Goal: Task Accomplishment & Management: Manage account settings

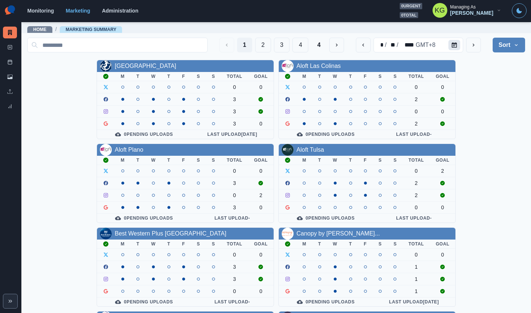
click at [448, 47] on button "Calendar" at bounding box center [454, 45] width 12 height 10
click at [452, 46] on icon "Calendar" at bounding box center [454, 44] width 5 height 5
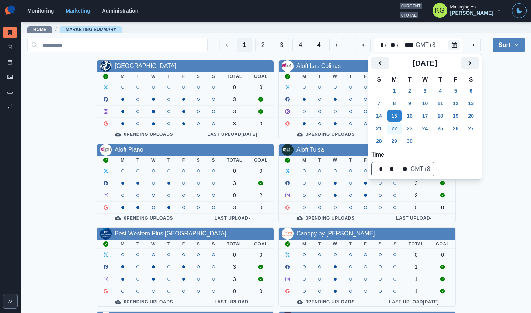
click at [397, 126] on button "22" at bounding box center [394, 128] width 15 height 12
click at [502, 87] on div "Allegria Hotel M T W T F S S Total Goal 0 0 3 3 3 0 0 Pending Uploads Last Uplo…" at bounding box center [276, 309] width 498 height 498
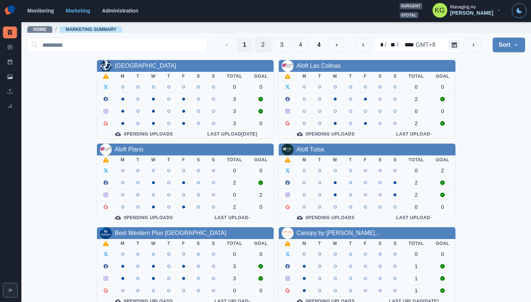
click at [255, 47] on button "2" at bounding box center [263, 45] width 16 height 15
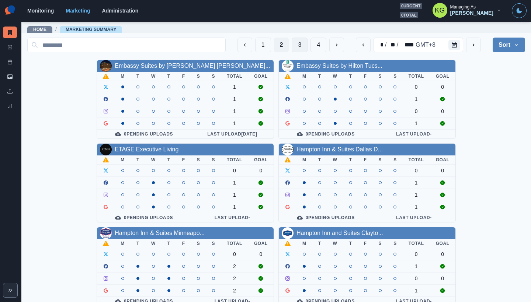
click at [293, 41] on button "3" at bounding box center [300, 45] width 16 height 15
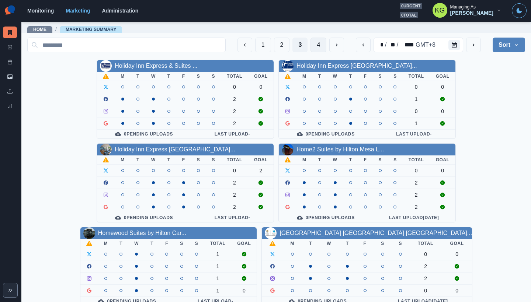
click at [313, 48] on button "4" at bounding box center [318, 45] width 16 height 15
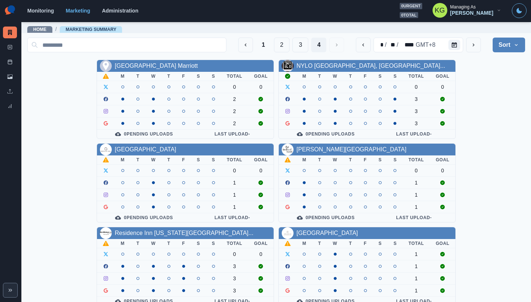
click at [351, 1] on section "Monitoring Marketing Administration 0 urgent 0 total KG Managing As Katrina Gal…" at bounding box center [275, 11] width 509 height 22
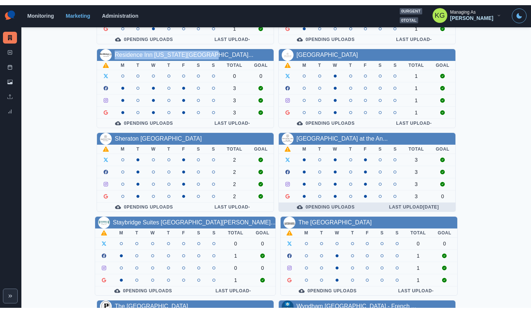
scroll to position [261, 0]
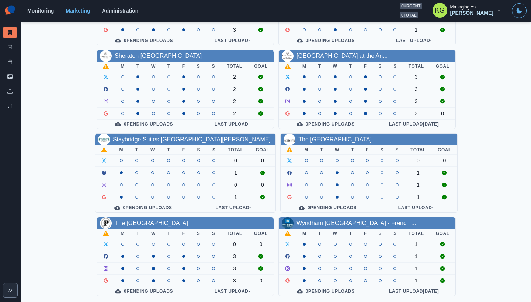
click at [352, 0] on section "Monitoring Marketing Administration 0 urgent 0 total KG Managing As Katrina Gal…" at bounding box center [275, 11] width 509 height 22
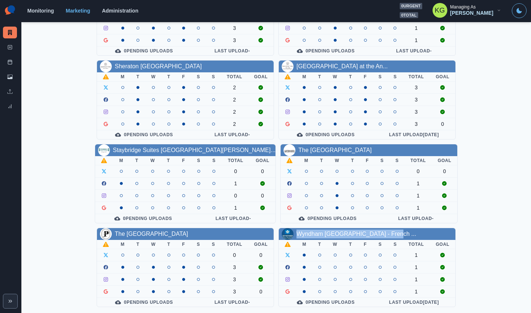
scroll to position [0, 0]
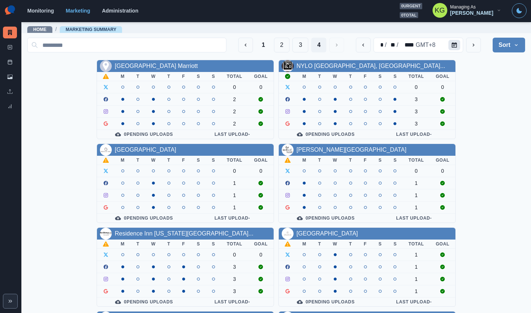
click at [452, 45] on button "Calendar" at bounding box center [454, 45] width 12 height 10
click at [452, 46] on button "Calendar" at bounding box center [454, 45] width 12 height 10
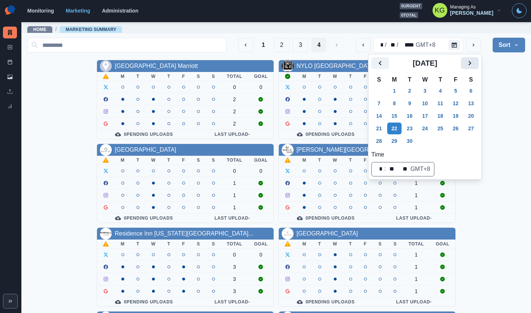
click at [471, 66] on icon "Next" at bounding box center [469, 63] width 9 height 9
click at [393, 130] on button "20" at bounding box center [394, 128] width 15 height 12
click at [521, 105] on main "Home / Marketing Summary 1 2 3 4 ** / ** / **** GMT+8 Sort Client Name Uploads …" at bounding box center [275, 166] width 509 height 291
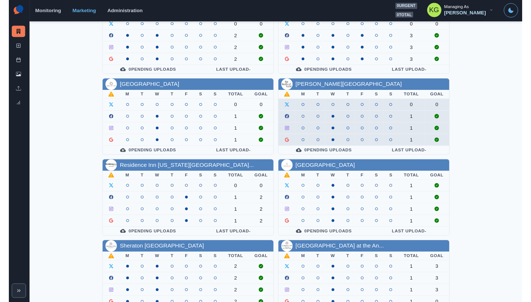
scroll to position [237, 0]
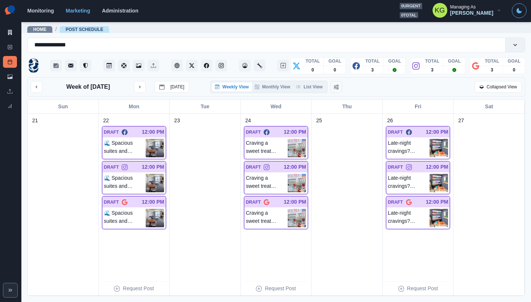
click at [314, 93] on div "Week of September 22, 2025 Today Weekly View Monthly View List View Collapsed V…" at bounding box center [276, 87] width 491 height 13
click at [313, 91] on button "List View" at bounding box center [309, 87] width 32 height 9
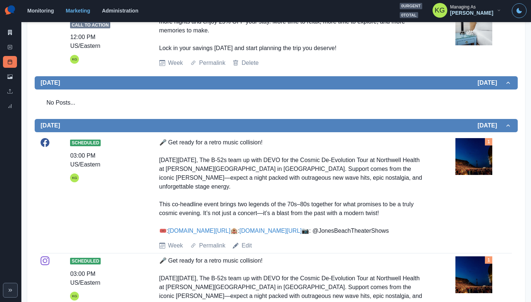
scroll to position [68, 0]
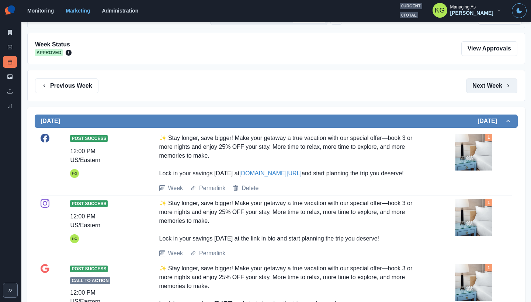
click at [484, 91] on button "Next Week" at bounding box center [491, 86] width 51 height 15
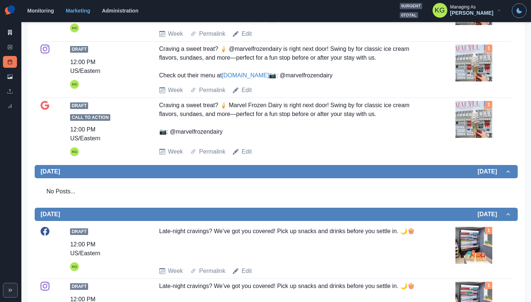
scroll to position [80, 0]
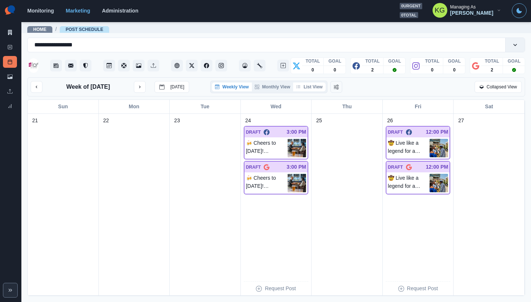
click at [317, 89] on button "List View" at bounding box center [309, 87] width 32 height 9
click at [314, 91] on button "List View" at bounding box center [309, 87] width 32 height 9
click at [311, 90] on button "List View" at bounding box center [309, 87] width 32 height 9
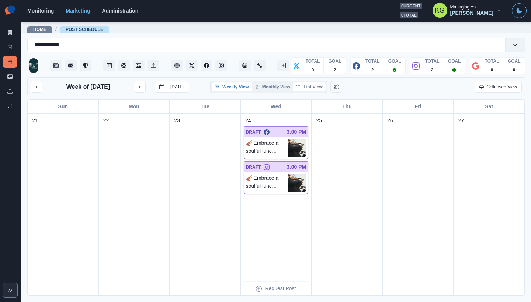
click at [313, 91] on button "List View" at bounding box center [309, 87] width 32 height 9
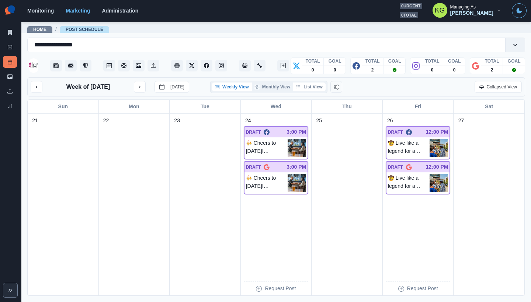
click at [303, 90] on button "List View" at bounding box center [309, 87] width 32 height 9
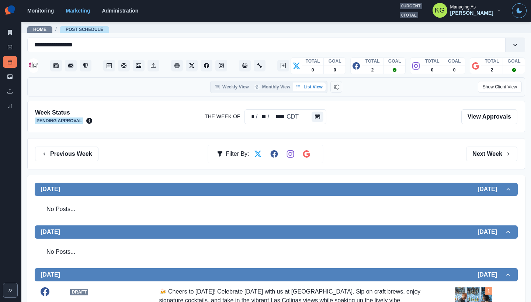
scroll to position [242, 0]
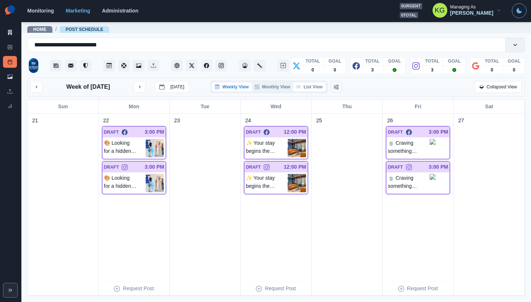
click at [311, 89] on button "List View" at bounding box center [309, 87] width 32 height 9
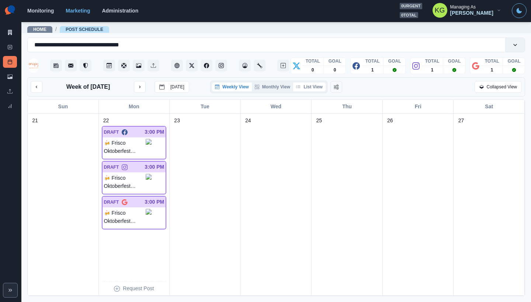
click at [308, 88] on button "List View" at bounding box center [309, 87] width 32 height 9
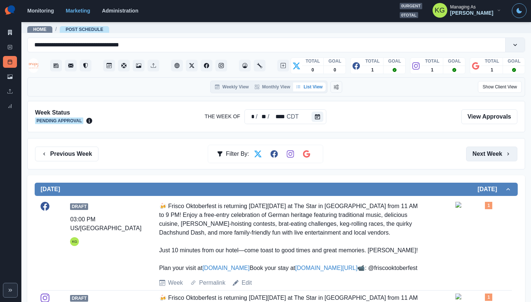
click at [488, 153] on button "Next Week" at bounding box center [491, 154] width 51 height 15
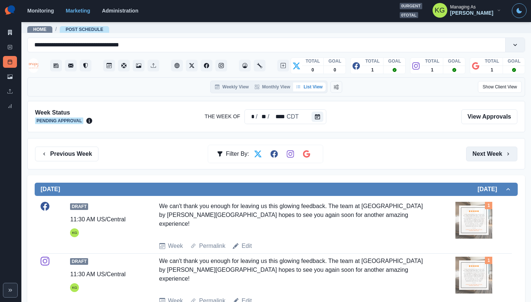
click at [488, 153] on button "Next Week" at bounding box center [491, 154] width 51 height 15
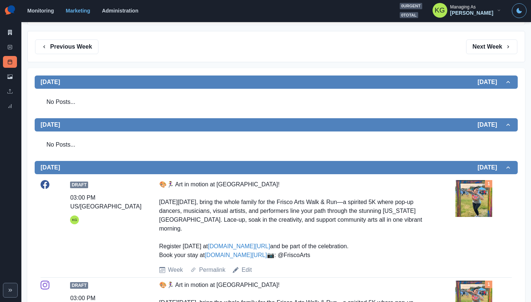
scroll to position [107, 0]
click at [487, 50] on button "Next Week" at bounding box center [491, 46] width 51 height 15
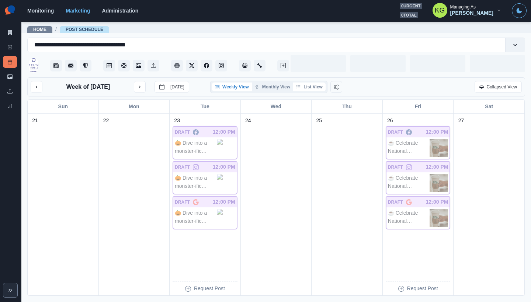
click at [306, 91] on button "List View" at bounding box center [309, 87] width 32 height 9
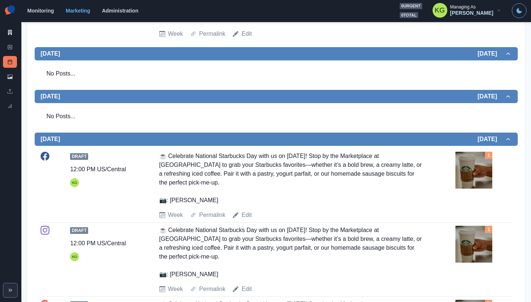
scroll to position [666, 0]
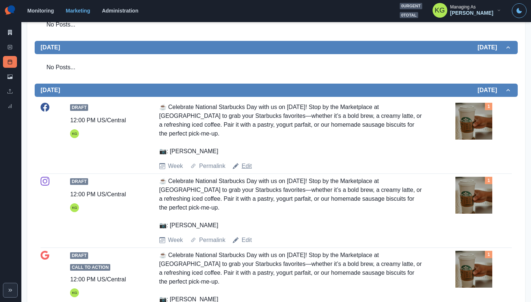
click at [242, 171] on link "Edit" at bounding box center [246, 166] width 10 height 9
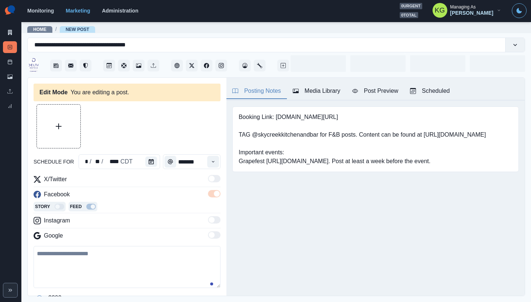
type input "********"
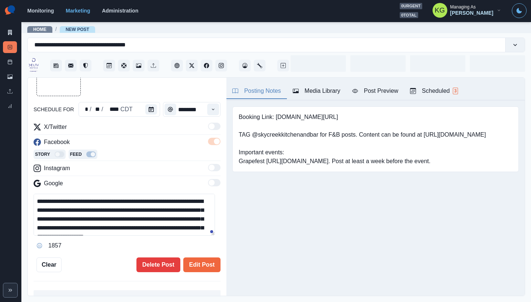
scroll to position [52, 0]
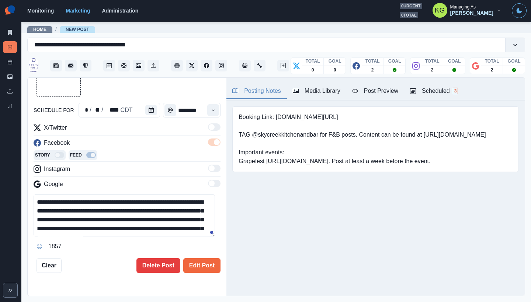
click at [53, 210] on textarea "**********" at bounding box center [124, 216] width 181 height 42
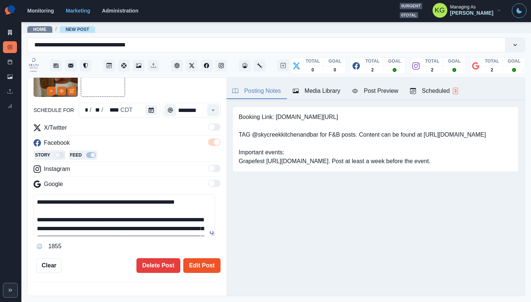
type textarea "**********"
click at [196, 263] on button "Edit Post" at bounding box center [201, 265] width 37 height 15
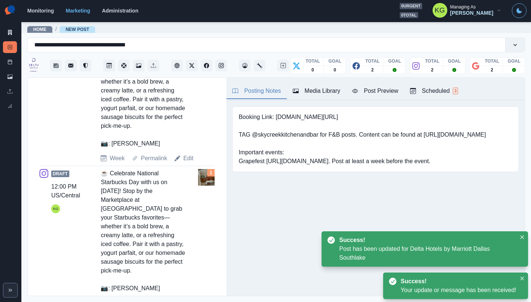
scroll to position [409, 0]
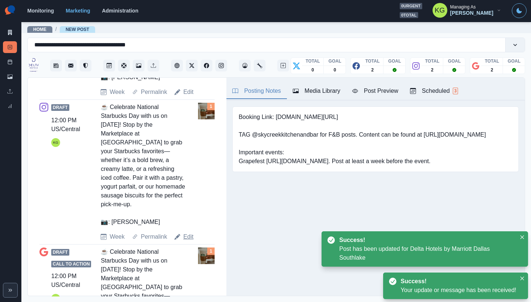
click at [187, 241] on link "Edit" at bounding box center [188, 237] width 10 height 9
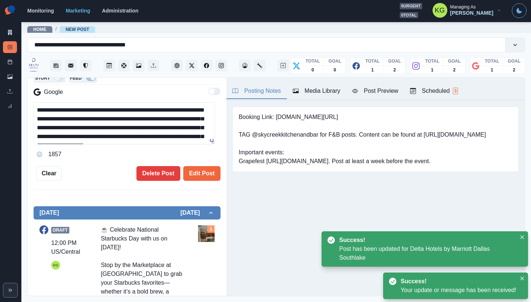
scroll to position [80, 0]
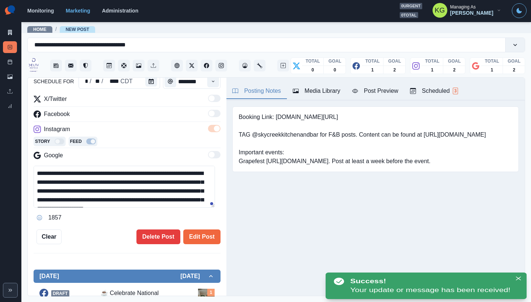
click at [53, 182] on textarea "**********" at bounding box center [124, 187] width 181 height 42
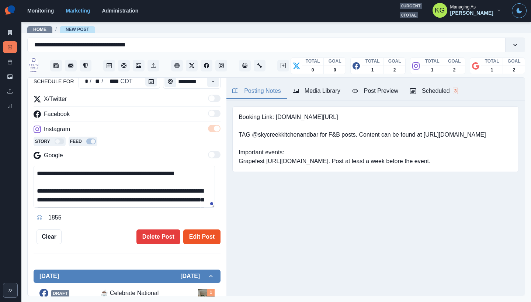
type textarea "**********"
click at [206, 240] on button "Edit Post" at bounding box center [201, 237] width 37 height 15
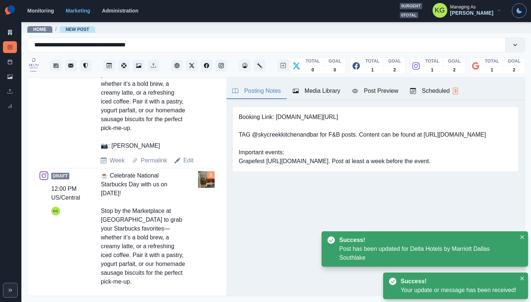
scroll to position [547, 0]
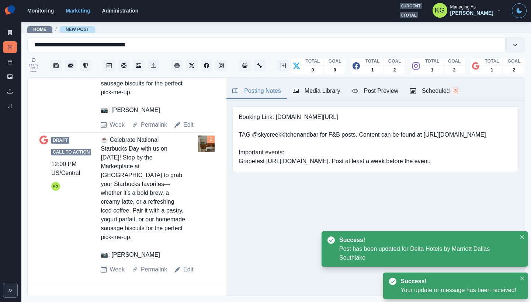
click at [189, 274] on div "Draft Call to Action 12:00 PM US/Central KG ☕ Celebrate National Starbucks Day …" at bounding box center [126, 205] width 175 height 144
click at [188, 269] on link "Edit" at bounding box center [188, 269] width 10 height 9
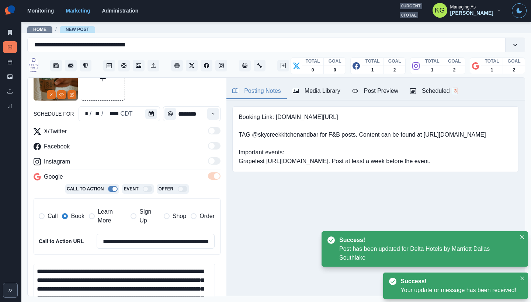
scroll to position [210, 0]
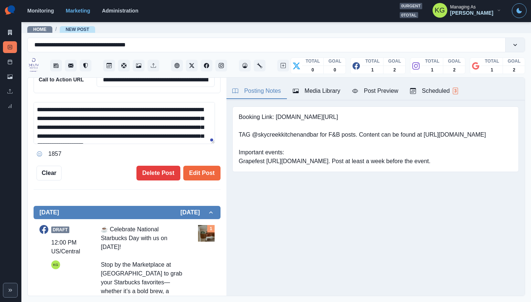
click at [56, 118] on textarea "**********" at bounding box center [124, 123] width 181 height 42
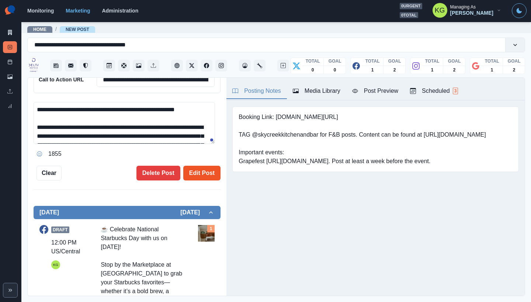
type textarea "**********"
click at [195, 172] on button "Edit Post" at bounding box center [201, 173] width 37 height 15
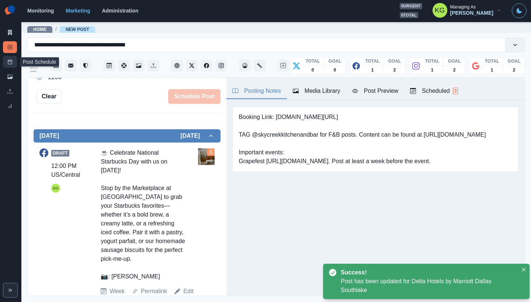
click at [10, 64] on icon at bounding box center [9, 61] width 5 height 5
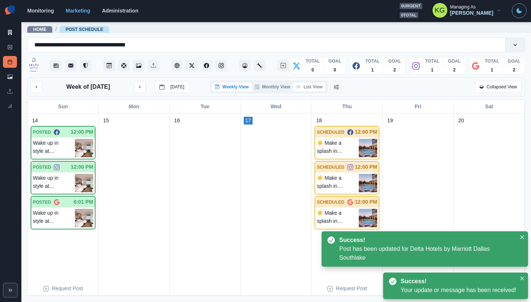
click at [318, 91] on button "List View" at bounding box center [309, 87] width 32 height 9
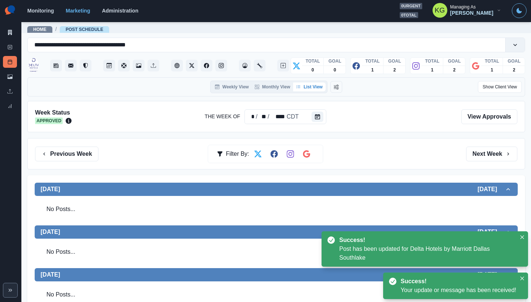
click at [498, 164] on div "Previous Week Filter By: Next Week" at bounding box center [276, 153] width 498 height 31
click at [489, 156] on button "Next Week" at bounding box center [491, 154] width 51 height 15
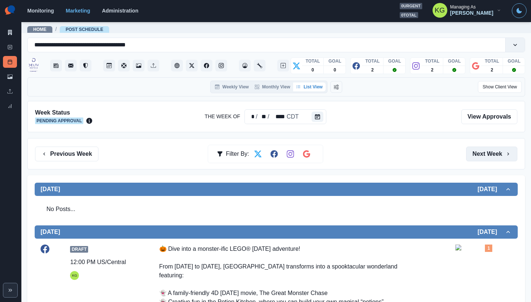
click at [489, 156] on button "Next Week" at bounding box center [491, 154] width 51 height 15
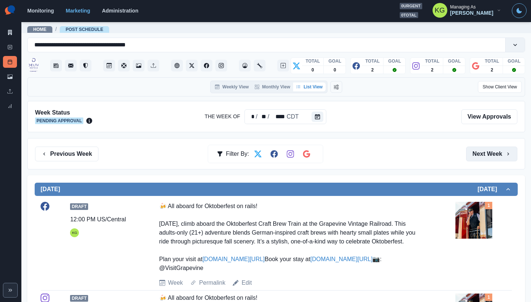
click at [489, 156] on button "Next Week" at bounding box center [491, 154] width 51 height 15
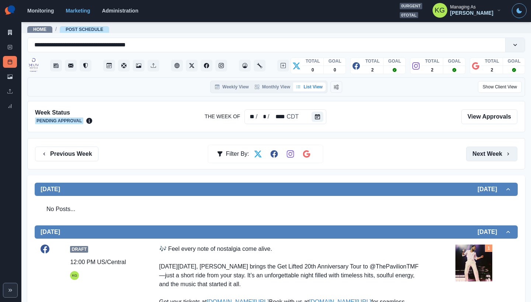
click at [487, 147] on button "Next Week" at bounding box center [491, 154] width 51 height 15
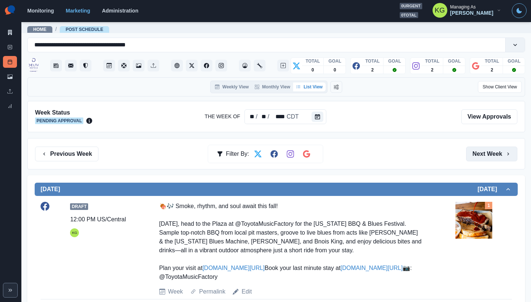
click at [483, 152] on button "Next Week" at bounding box center [491, 154] width 51 height 15
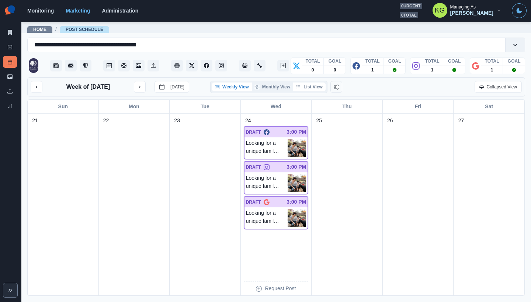
click at [307, 91] on button "List View" at bounding box center [309, 87] width 32 height 9
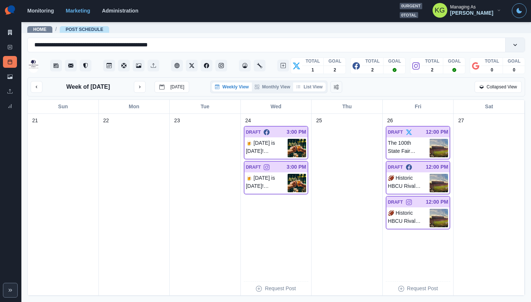
click at [316, 90] on button "List View" at bounding box center [309, 87] width 32 height 9
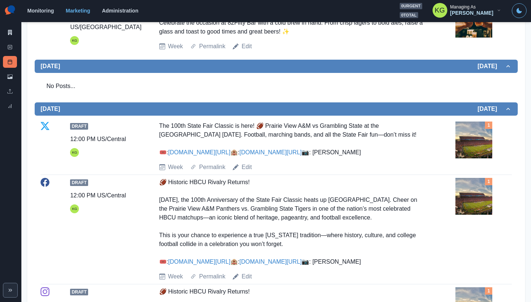
scroll to position [364, 0]
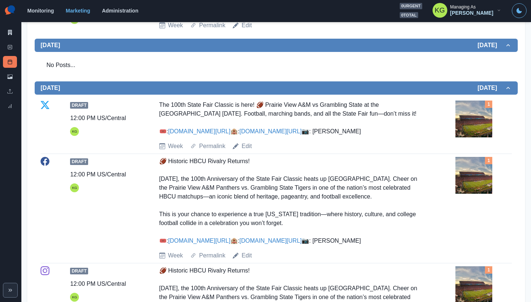
click at [470, 125] on img at bounding box center [473, 119] width 37 height 37
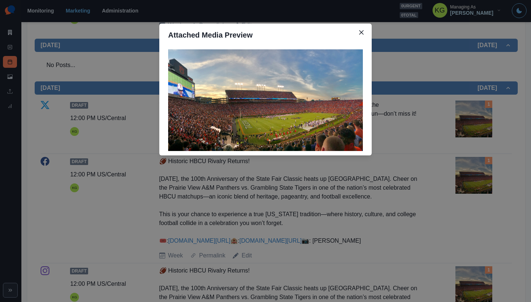
click at [454, 153] on div "Attached Media Preview" at bounding box center [265, 151] width 531 height 302
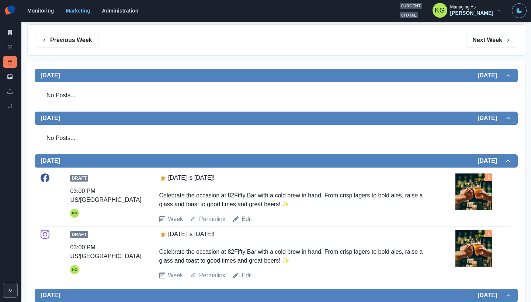
scroll to position [0, 0]
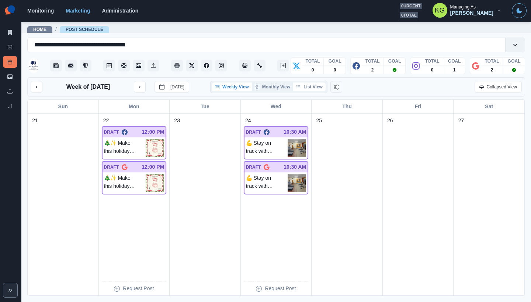
click at [313, 91] on button "List View" at bounding box center [309, 87] width 32 height 9
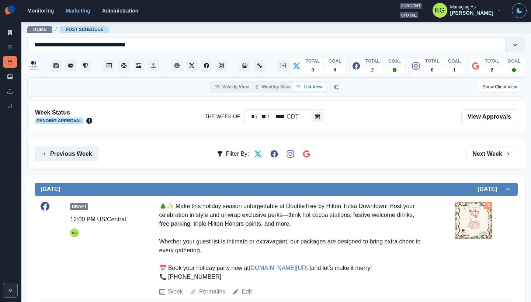
click at [80, 151] on button "Previous Week" at bounding box center [66, 154] width 63 height 15
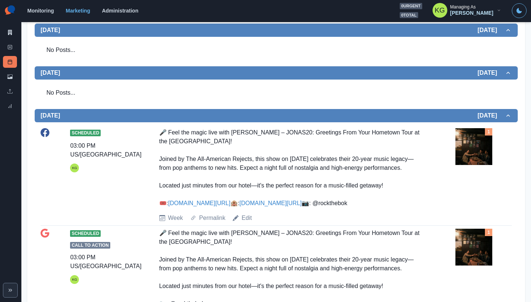
scroll to position [13, 0]
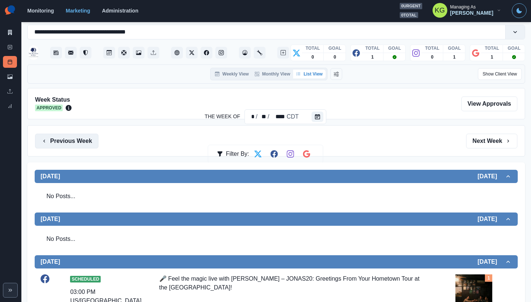
click at [89, 139] on button "Previous Week" at bounding box center [66, 141] width 63 height 15
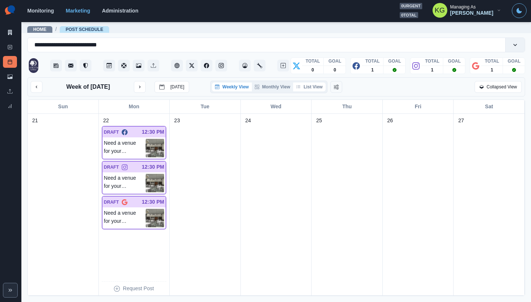
click at [316, 90] on button "List View" at bounding box center [309, 87] width 32 height 9
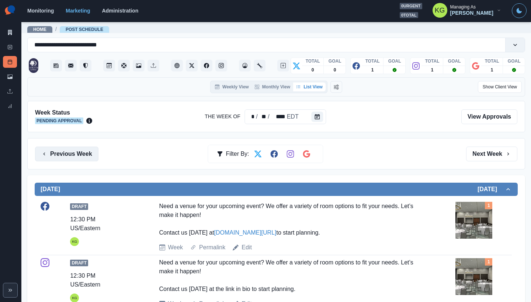
click at [64, 151] on button "Previous Week" at bounding box center [66, 154] width 63 height 15
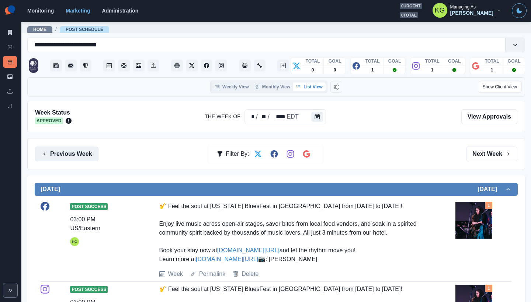
click at [79, 153] on button "Previous Week" at bounding box center [66, 154] width 63 height 15
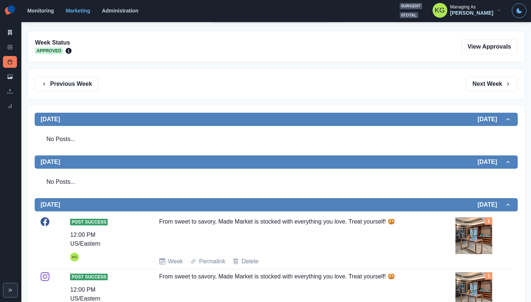
scroll to position [213, 0]
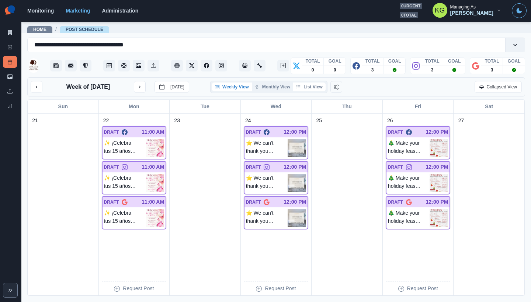
click at [306, 86] on button "List View" at bounding box center [309, 87] width 32 height 9
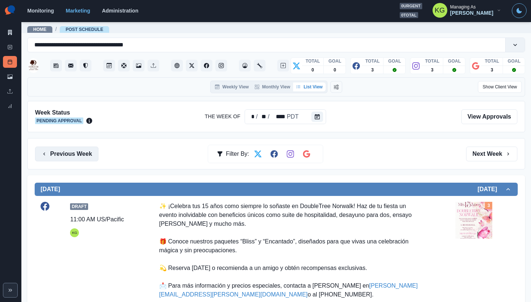
click at [75, 161] on button "Previous Week" at bounding box center [66, 154] width 63 height 15
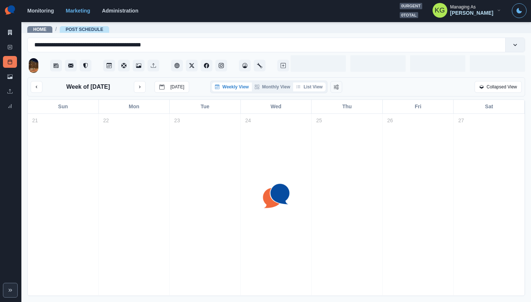
click at [312, 86] on button "List View" at bounding box center [309, 87] width 32 height 9
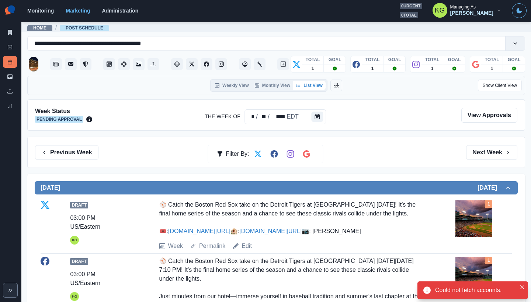
scroll to position [63, 0]
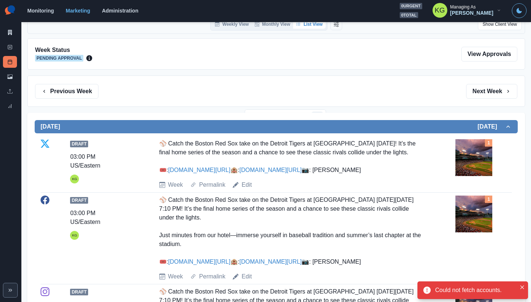
click at [470, 163] on img at bounding box center [473, 157] width 37 height 37
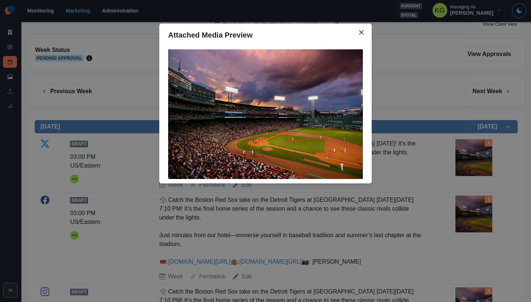
click at [415, 188] on div "Attached Media Preview" at bounding box center [265, 151] width 531 height 302
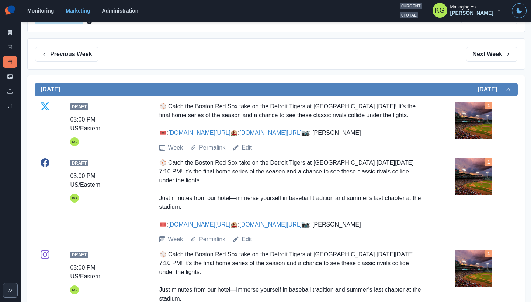
scroll to position [0, 0]
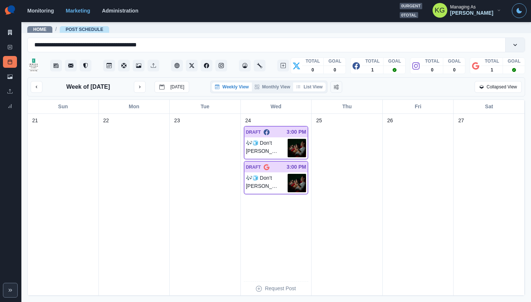
click at [319, 93] on div "Weekly View Monthly View List View" at bounding box center [268, 87] width 117 height 13
click at [313, 90] on button "List View" at bounding box center [309, 87] width 32 height 9
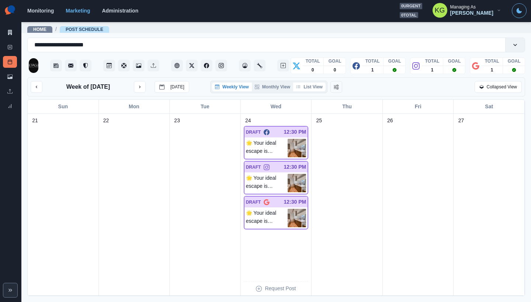
click at [310, 91] on button "List View" at bounding box center [309, 87] width 32 height 9
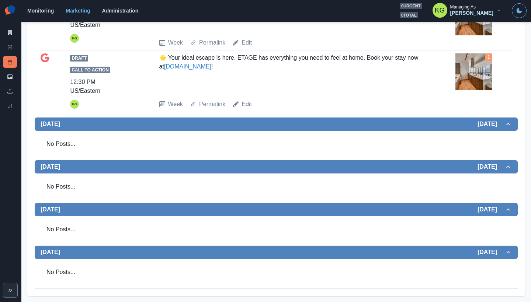
scroll to position [94, 0]
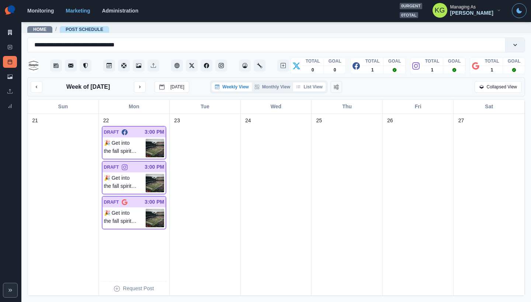
click at [303, 91] on button "List View" at bounding box center [309, 87] width 32 height 9
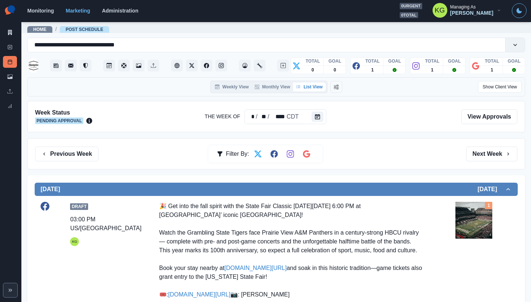
scroll to position [143, 0]
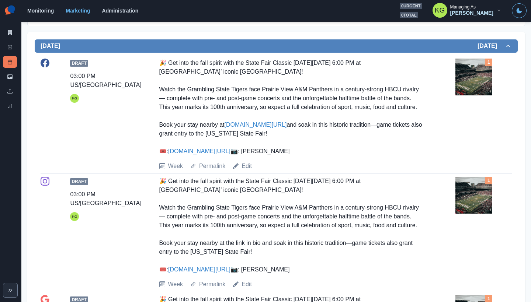
click at [467, 92] on img at bounding box center [473, 77] width 37 height 37
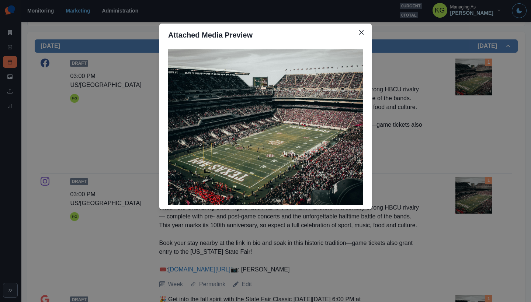
click at [471, 127] on div "Attached Media Preview" at bounding box center [265, 151] width 531 height 302
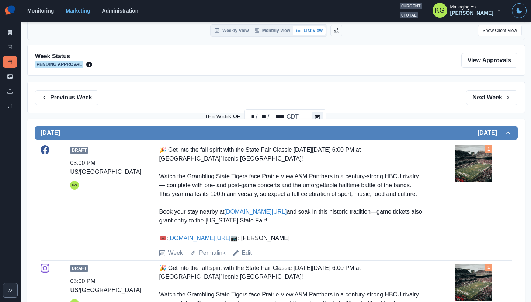
scroll to position [0, 0]
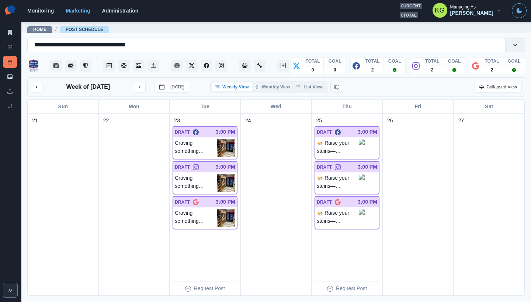
click at [320, 93] on div "Weekly View Monthly View List View" at bounding box center [268, 87] width 117 height 13
click at [312, 90] on button "List View" at bounding box center [309, 87] width 32 height 9
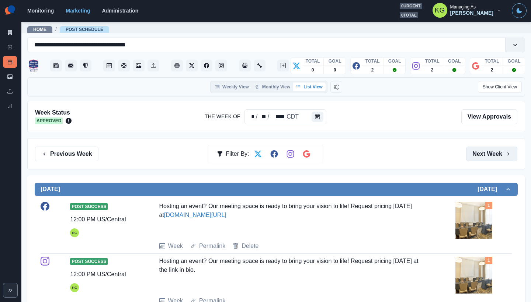
click at [489, 155] on button "Next Week" at bounding box center [491, 154] width 51 height 15
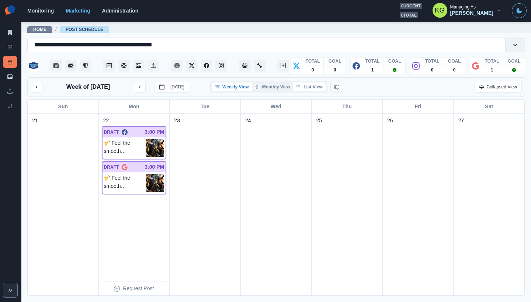
click at [302, 91] on button "List View" at bounding box center [309, 87] width 32 height 9
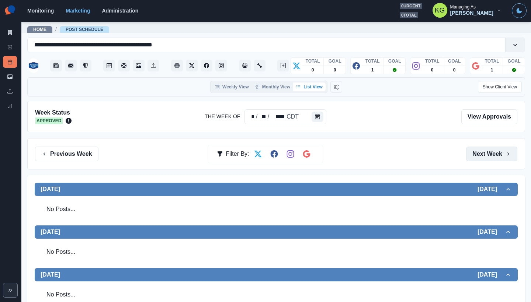
click at [488, 154] on button "Next Week" at bounding box center [491, 154] width 51 height 15
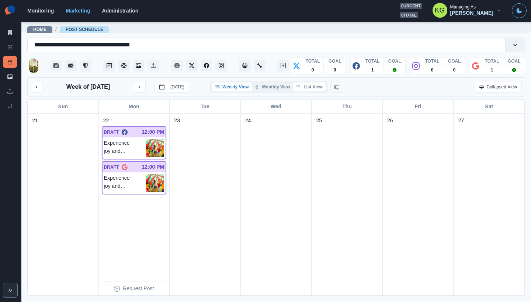
click at [314, 91] on button "List View" at bounding box center [309, 87] width 32 height 9
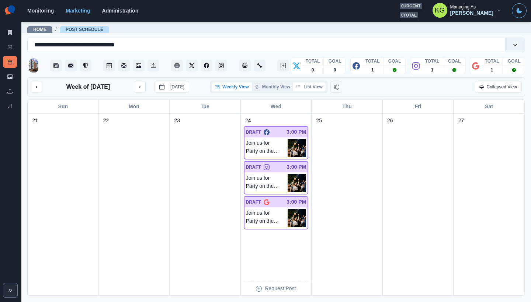
click at [308, 87] on button "List View" at bounding box center [309, 87] width 32 height 9
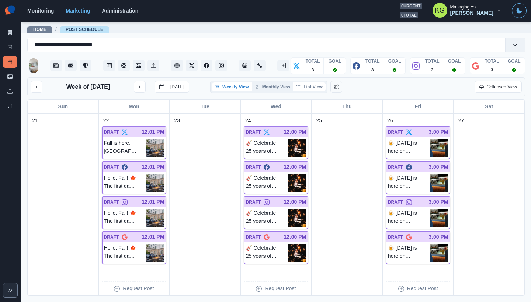
click at [307, 88] on button "List View" at bounding box center [309, 87] width 32 height 9
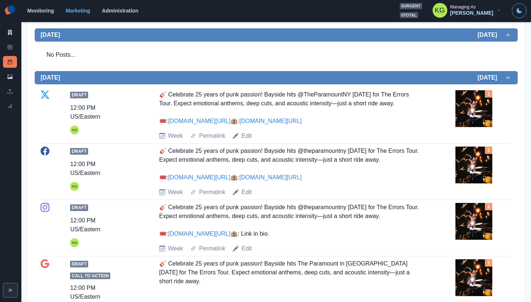
scroll to position [555, 0]
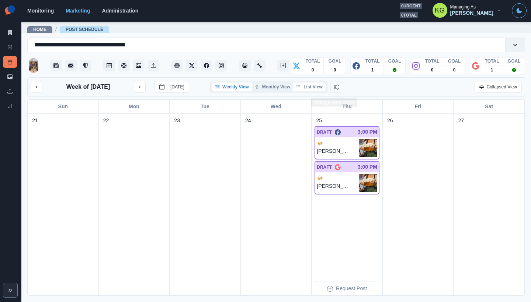
click at [310, 89] on button "List View" at bounding box center [309, 87] width 32 height 9
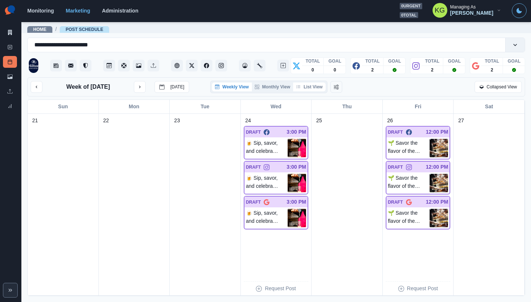
click at [306, 86] on button "List View" at bounding box center [309, 87] width 32 height 9
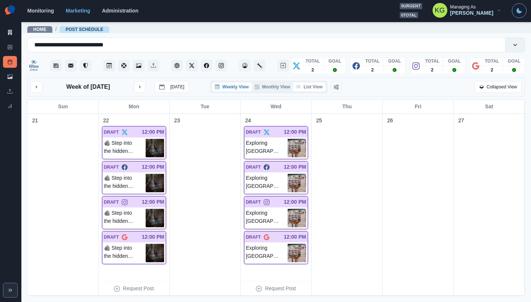
click at [316, 88] on button "List View" at bounding box center [309, 87] width 32 height 9
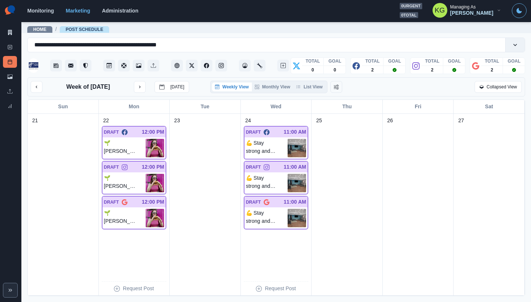
click at [312, 85] on div "Weekly View Monthly View List View" at bounding box center [268, 87] width 117 height 13
click at [310, 88] on button "List View" at bounding box center [309, 87] width 32 height 9
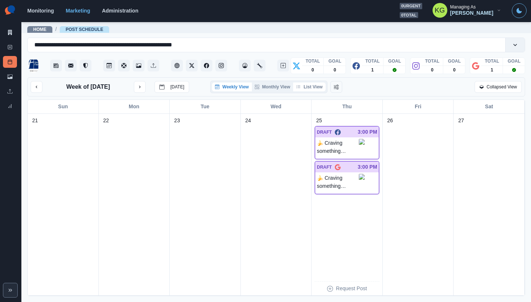
click at [310, 91] on button "List View" at bounding box center [309, 87] width 32 height 9
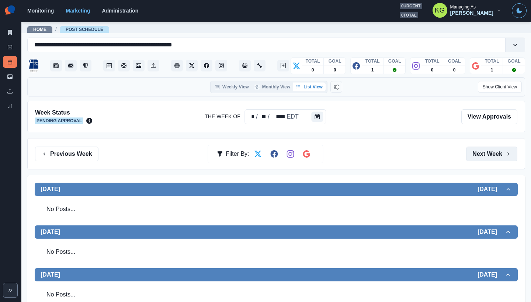
click at [488, 152] on button "Next Week" at bounding box center [491, 154] width 51 height 15
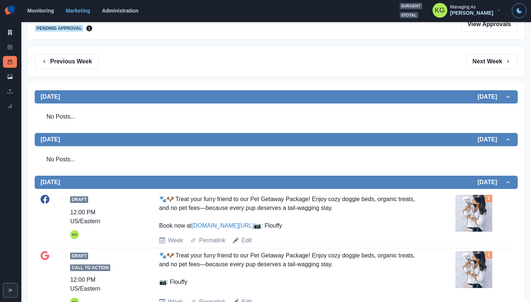
scroll to position [139, 0]
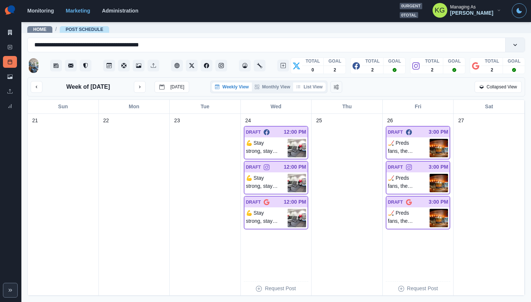
click at [315, 91] on button "List View" at bounding box center [309, 87] width 32 height 9
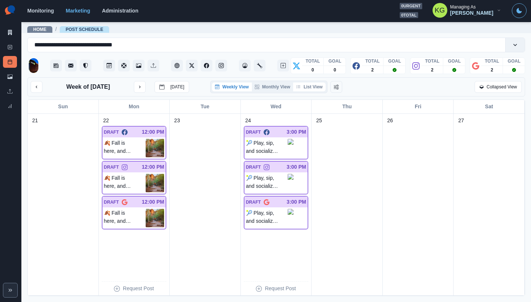
click at [316, 91] on button "List View" at bounding box center [309, 87] width 32 height 9
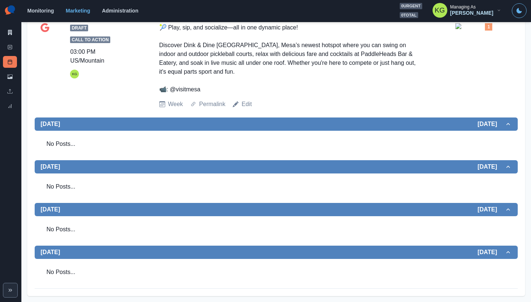
scroll to position [348, 0]
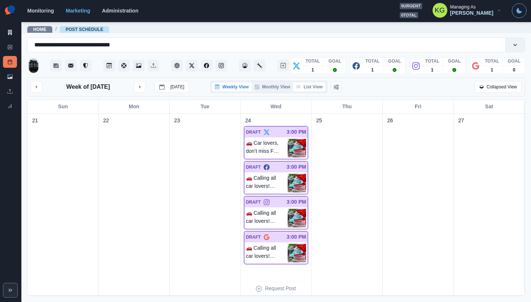
click at [312, 90] on button "List View" at bounding box center [309, 87] width 32 height 9
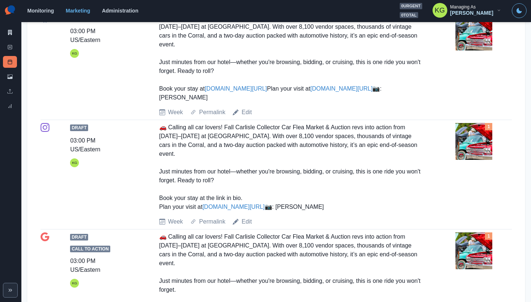
scroll to position [173, 0]
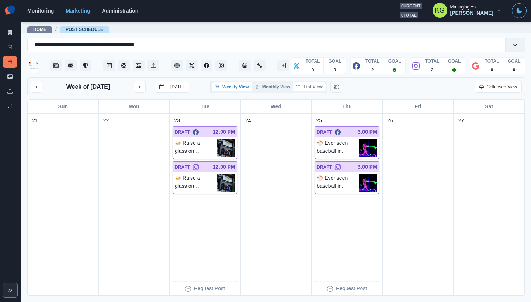
click at [317, 90] on button "List View" at bounding box center [309, 87] width 32 height 9
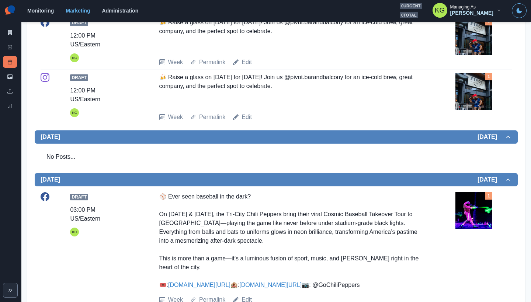
scroll to position [359, 0]
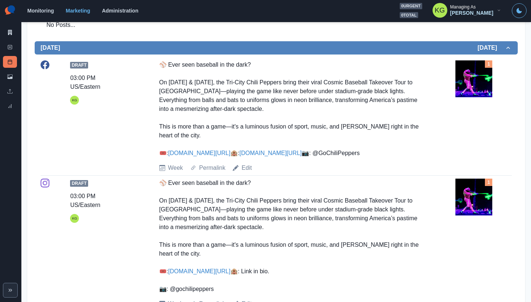
click at [474, 84] on img at bounding box center [473, 78] width 37 height 37
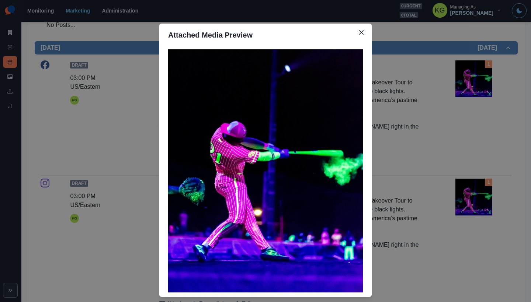
click at [467, 120] on div "Attached Media Preview" at bounding box center [265, 151] width 531 height 302
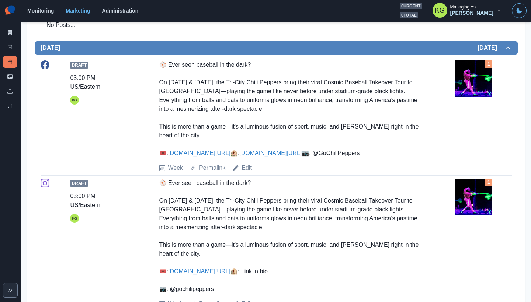
click at [462, 73] on img at bounding box center [473, 78] width 37 height 37
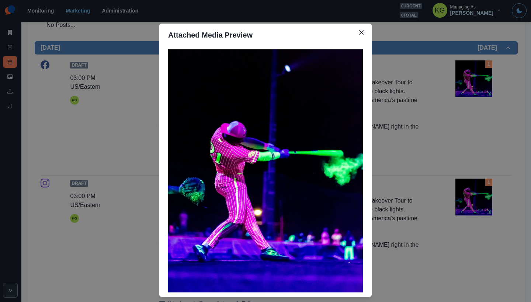
click at [474, 121] on div "Attached Media Preview" at bounding box center [265, 151] width 531 height 302
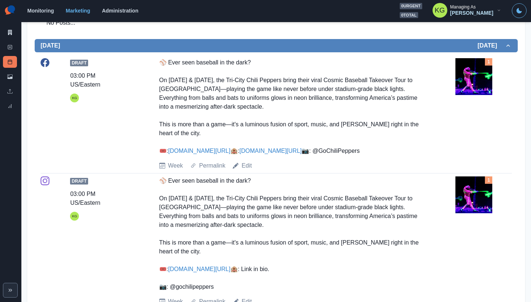
scroll to position [217, 0]
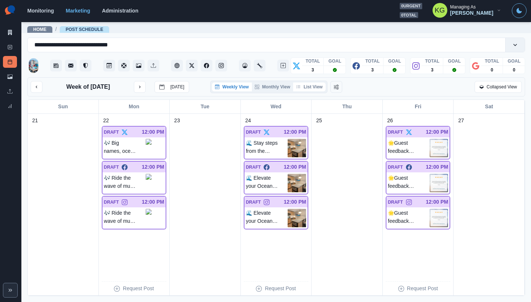
click at [320, 89] on button "List View" at bounding box center [309, 87] width 32 height 9
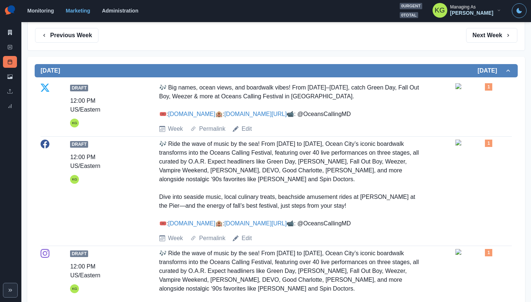
scroll to position [184, 0]
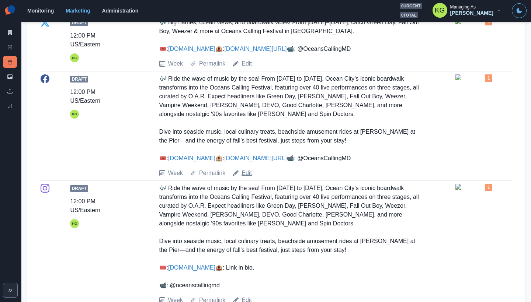
click at [242, 178] on link "Edit" at bounding box center [246, 173] width 10 height 9
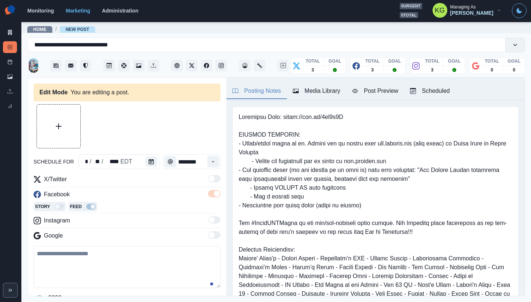
type input "********"
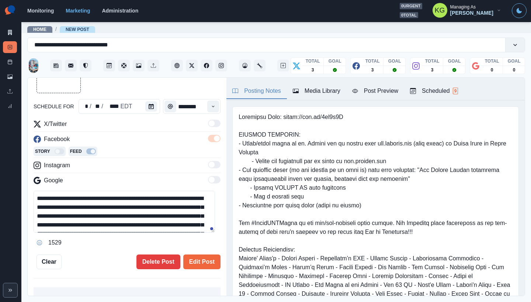
scroll to position [48, 0]
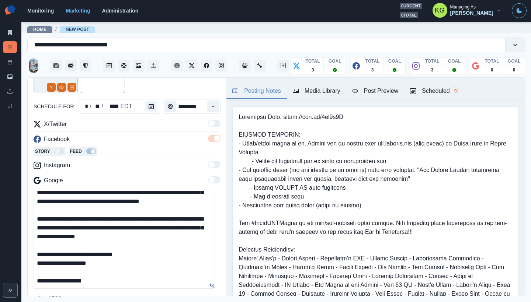
click at [199, 289] on textarea "**********" at bounding box center [124, 240] width 181 height 98
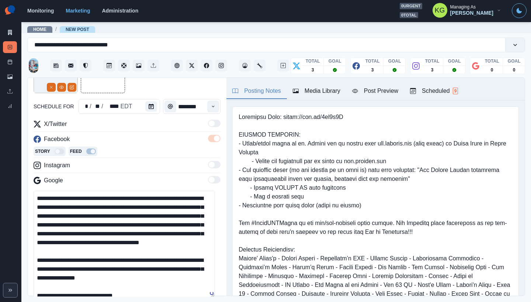
scroll to position [0, 0]
click at [141, 198] on textarea "**********" at bounding box center [124, 244] width 181 height 107
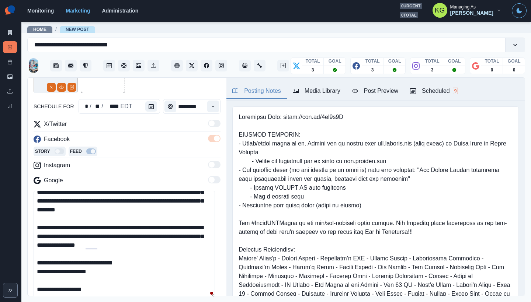
scroll to position [144, 0]
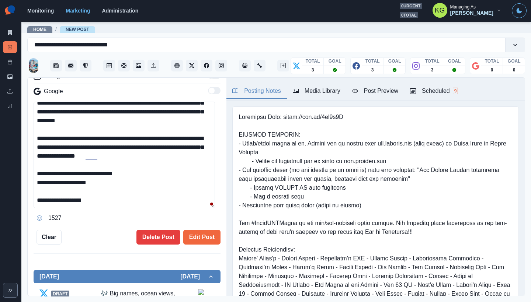
type textarea "**********"
click at [196, 246] on div "**********" at bounding box center [127, 187] width 199 height 219
click at [197, 240] on button "Edit Post" at bounding box center [201, 237] width 37 height 15
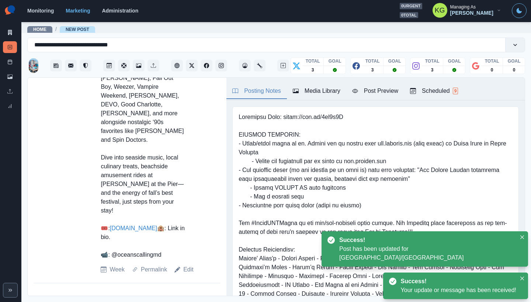
scroll to position [868, 0]
click at [192, 274] on div "Draft 12:00 PM US/Eastern KG 🎶 Ride the wave of music by the sea! From Septembe…" at bounding box center [126, 134] width 175 height 286
click at [191, 271] on link "Edit" at bounding box center [188, 269] width 10 height 9
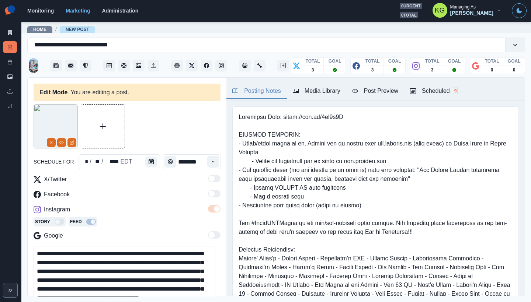
click at [141, 253] on textarea "**********" at bounding box center [124, 299] width 181 height 107
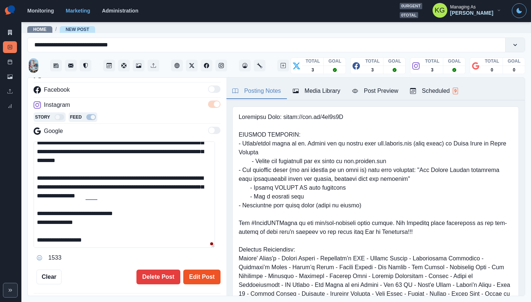
type textarea "**********"
click at [192, 273] on button "Edit Post" at bounding box center [201, 277] width 37 height 15
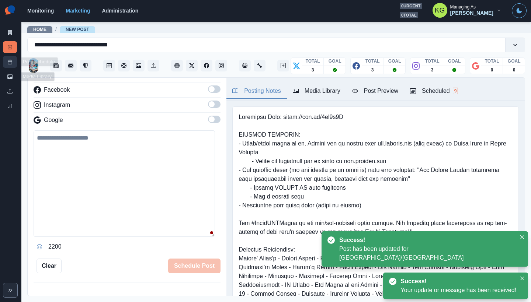
click at [7, 65] on link "Post Schedule" at bounding box center [10, 62] width 14 height 12
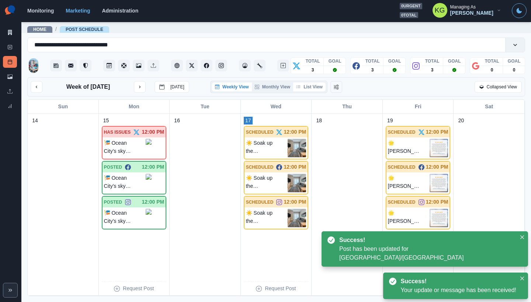
click at [309, 87] on button "List View" at bounding box center [309, 87] width 32 height 9
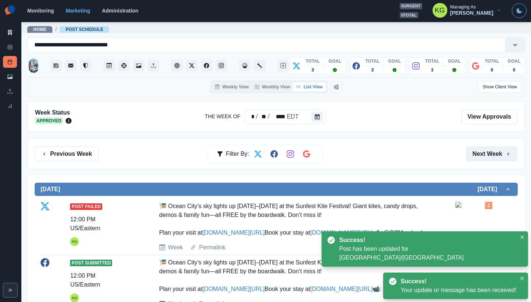
click at [484, 154] on button "Next Week" at bounding box center [491, 154] width 51 height 15
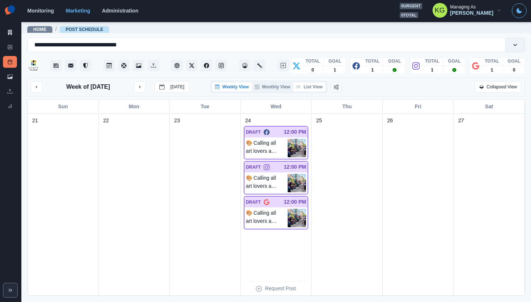
click at [315, 88] on button "List View" at bounding box center [309, 87] width 32 height 9
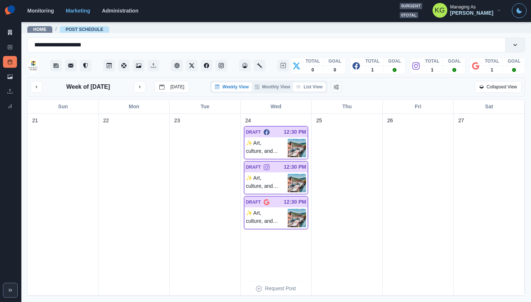
click at [312, 89] on button "List View" at bounding box center [309, 87] width 32 height 9
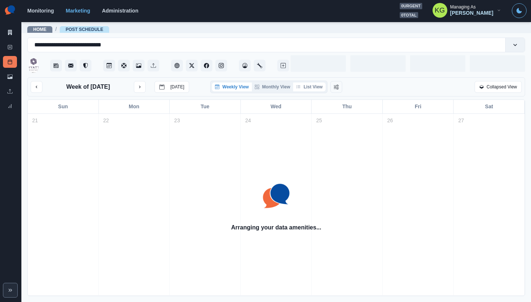
click at [314, 90] on button "List View" at bounding box center [309, 87] width 32 height 9
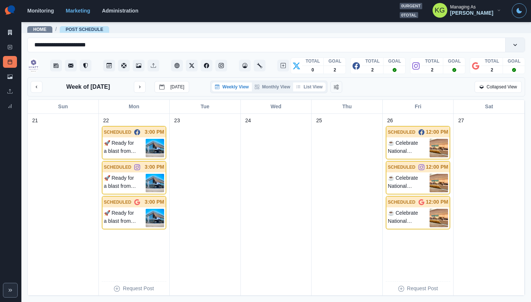
click at [311, 91] on button "List View" at bounding box center [309, 87] width 32 height 9
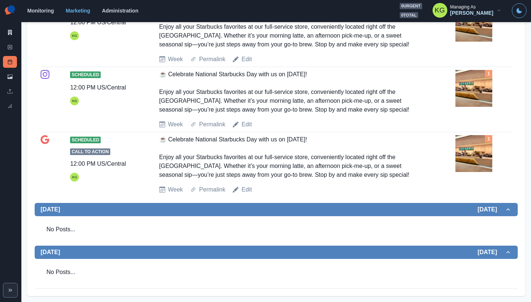
scroll to position [676, 0]
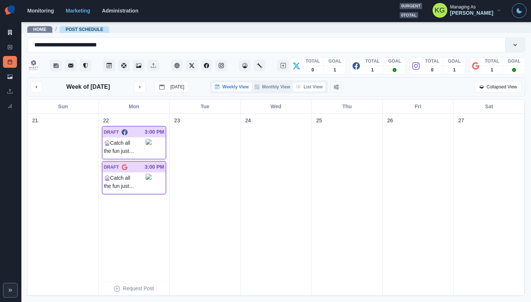
click at [310, 89] on button "List View" at bounding box center [309, 87] width 32 height 9
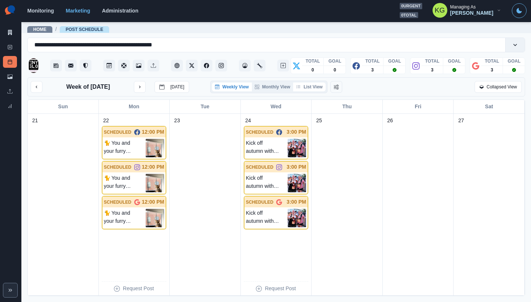
click at [310, 88] on button "List View" at bounding box center [309, 87] width 32 height 9
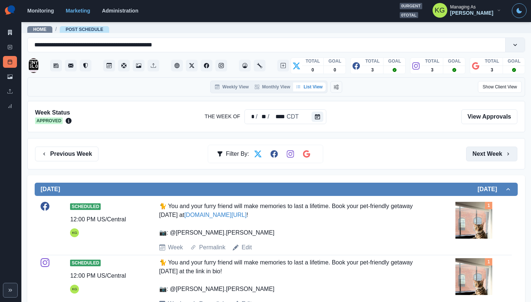
click at [488, 160] on button "Next Week" at bounding box center [491, 154] width 51 height 15
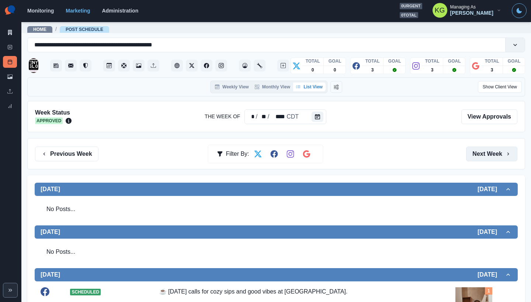
click at [488, 160] on button "Next Week" at bounding box center [491, 154] width 51 height 15
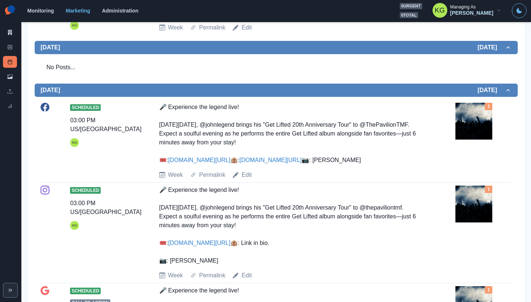
scroll to position [75, 0]
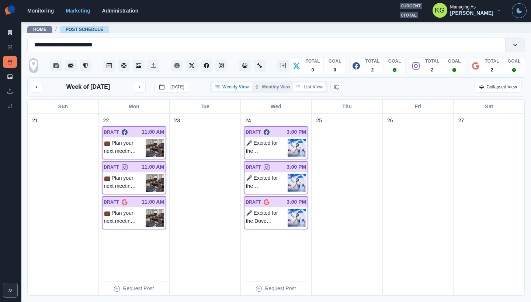
click at [302, 85] on button "List View" at bounding box center [309, 87] width 32 height 9
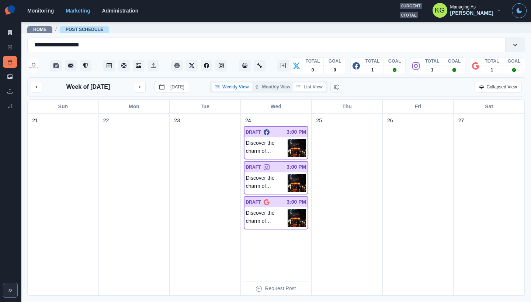
click at [308, 91] on button "List View" at bounding box center [309, 87] width 32 height 9
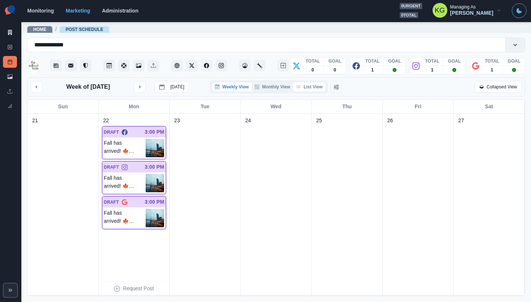
click at [313, 91] on button "List View" at bounding box center [309, 87] width 32 height 9
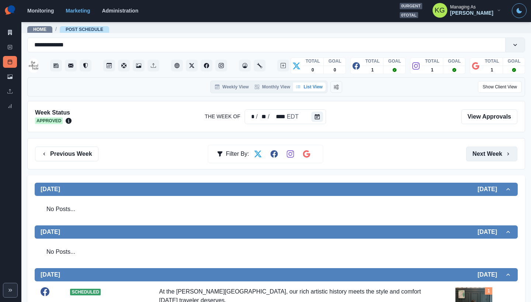
click at [476, 151] on button "Next Week" at bounding box center [491, 154] width 51 height 15
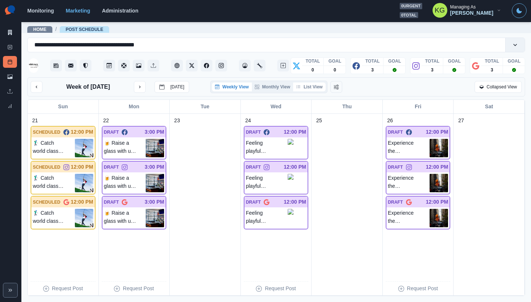
click at [311, 90] on button "List View" at bounding box center [309, 87] width 32 height 9
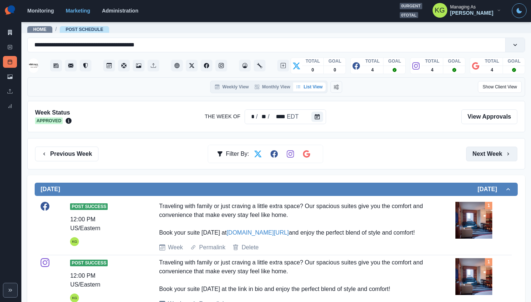
click at [476, 156] on button "Next Week" at bounding box center [491, 154] width 51 height 15
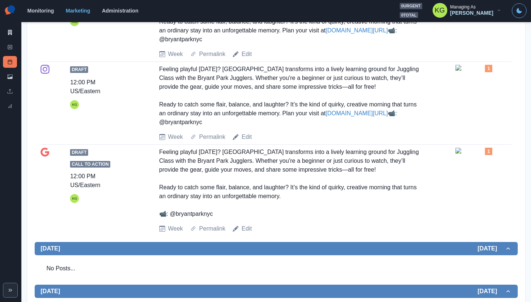
scroll to position [442, 0]
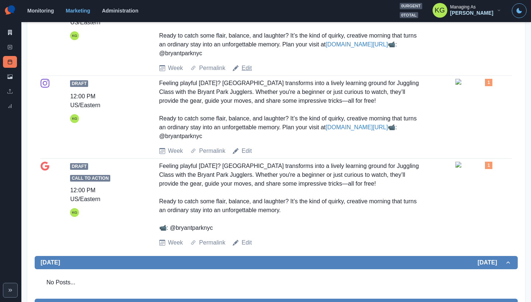
click at [243, 73] on link "Edit" at bounding box center [246, 68] width 10 height 9
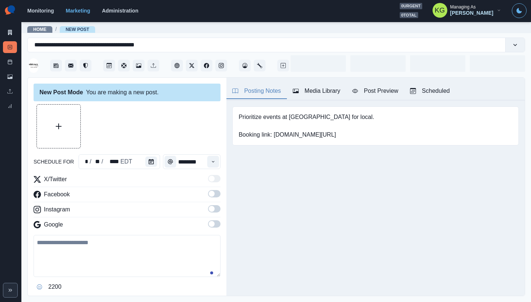
type input "********"
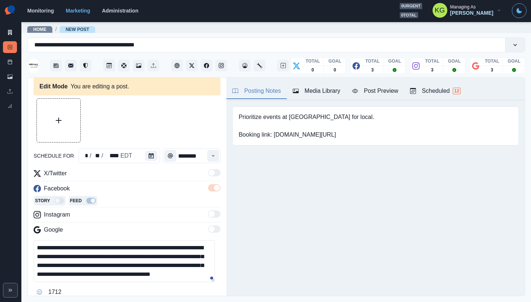
scroll to position [6, 0]
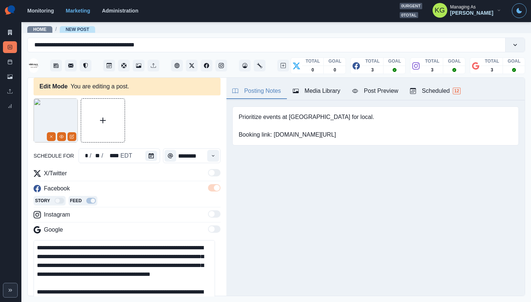
click at [214, 302] on main "**********" at bounding box center [275, 161] width 509 height 281
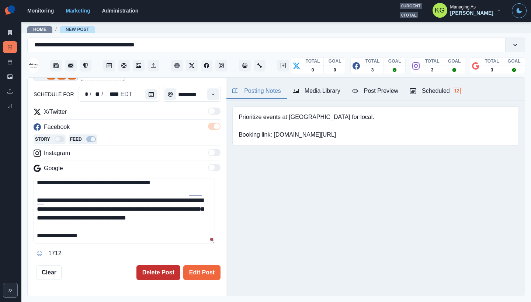
scroll to position [130, 0]
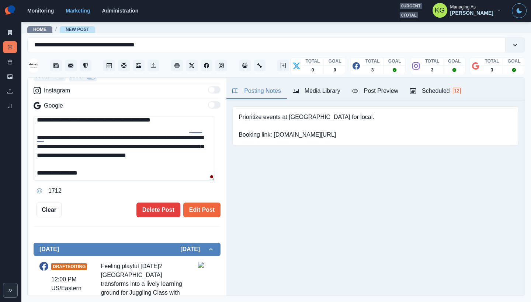
drag, startPoint x: 100, startPoint y: 172, endPoint x: 51, endPoint y: 173, distance: 49.0
click at [51, 173] on textarea "**********" at bounding box center [124, 148] width 181 height 65
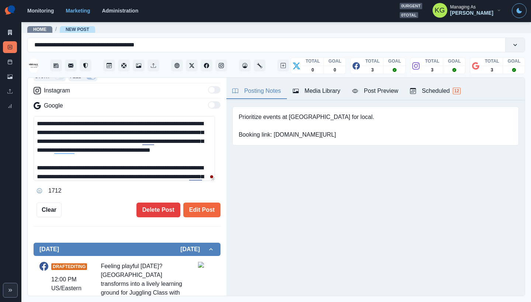
scroll to position [129, 0]
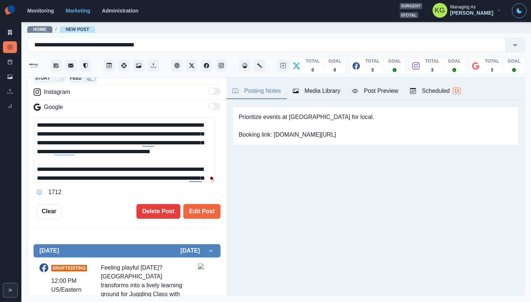
drag, startPoint x: 146, startPoint y: 124, endPoint x: 116, endPoint y: 123, distance: 30.3
click at [116, 123] on textarea "**********" at bounding box center [124, 150] width 181 height 65
paste textarea "***"
click at [117, 124] on textarea "**********" at bounding box center [124, 150] width 181 height 65
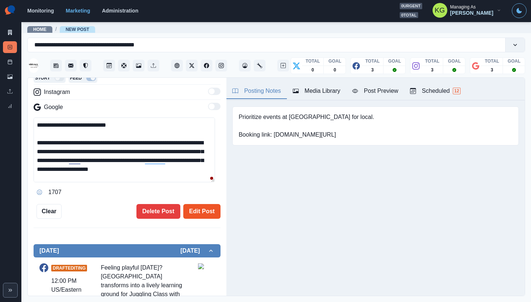
type textarea "**********"
click at [199, 206] on button "Edit Post" at bounding box center [201, 211] width 37 height 15
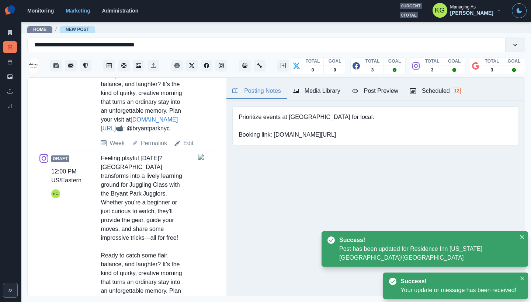
scroll to position [569, 0]
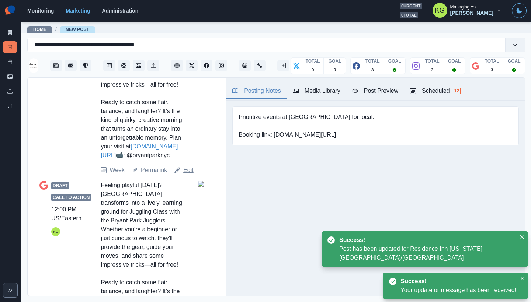
click at [184, 175] on link "Edit" at bounding box center [188, 170] width 10 height 9
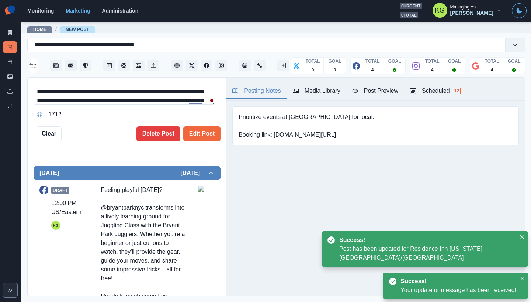
scroll to position [137, 0]
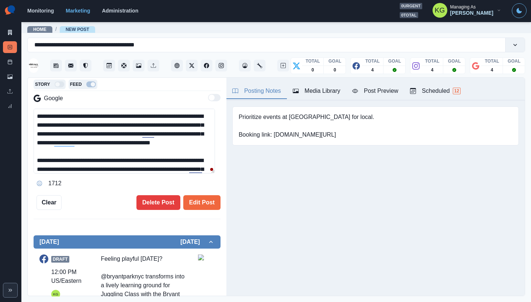
drag, startPoint x: 146, startPoint y: 116, endPoint x: 116, endPoint y: 113, distance: 30.0
click at [116, 113] on textarea "**********" at bounding box center [124, 141] width 181 height 65
paste textarea "***"
click at [117, 115] on textarea "**********" at bounding box center [124, 141] width 181 height 65
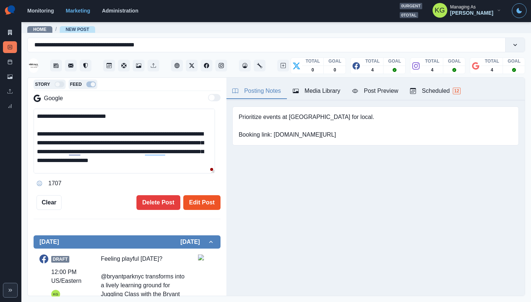
type textarea "**********"
click at [202, 198] on button "Edit Post" at bounding box center [201, 202] width 37 height 15
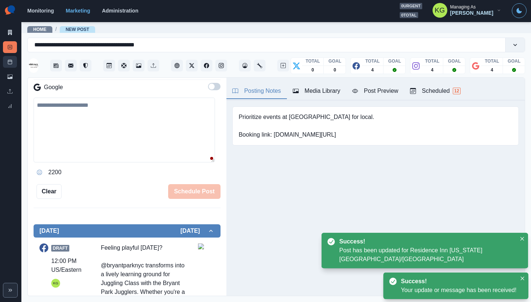
click at [6, 61] on link "Post Schedule" at bounding box center [10, 62] width 14 height 12
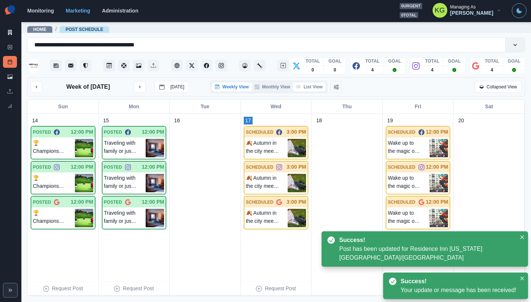
click at [316, 90] on button "List View" at bounding box center [309, 87] width 32 height 9
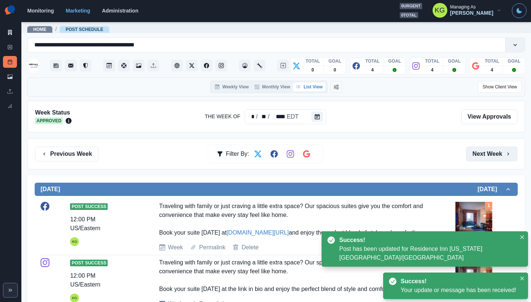
click at [477, 153] on button "Next Week" at bounding box center [491, 154] width 51 height 15
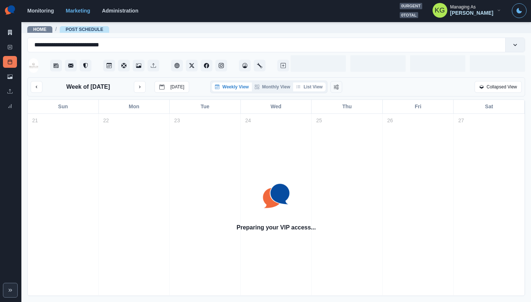
click at [309, 87] on button "List View" at bounding box center [309, 87] width 32 height 9
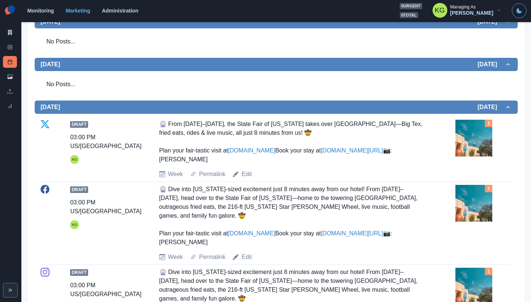
scroll to position [206, 0]
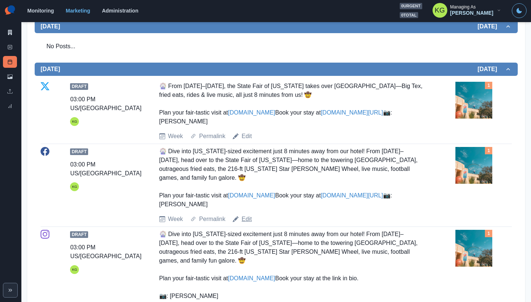
click at [247, 224] on link "Edit" at bounding box center [246, 219] width 10 height 9
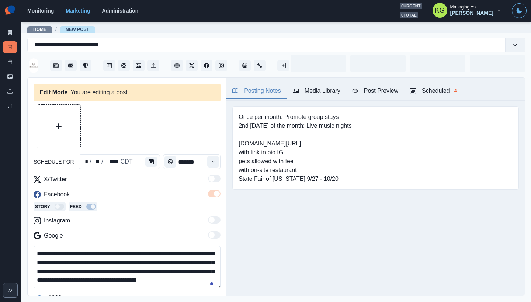
type input "*******"
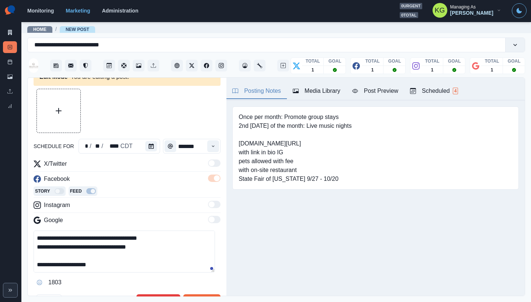
scroll to position [22, 0]
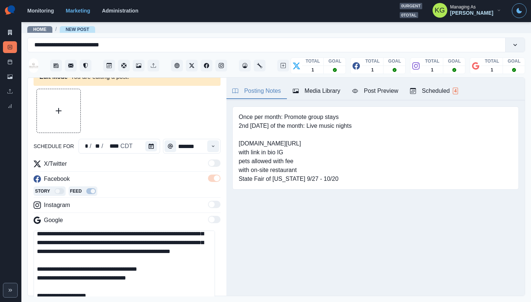
click at [206, 302] on main "**********" at bounding box center [275, 161] width 509 height 281
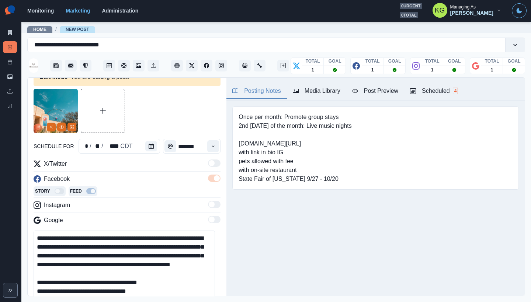
scroll to position [6, 0]
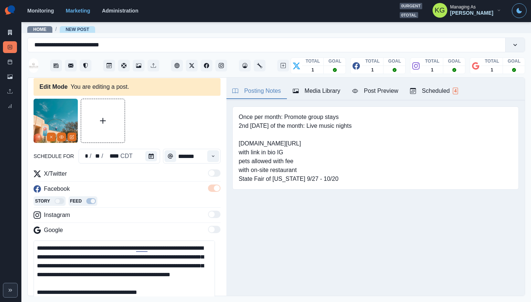
click at [62, 256] on textarea "**********" at bounding box center [124, 277] width 181 height 73
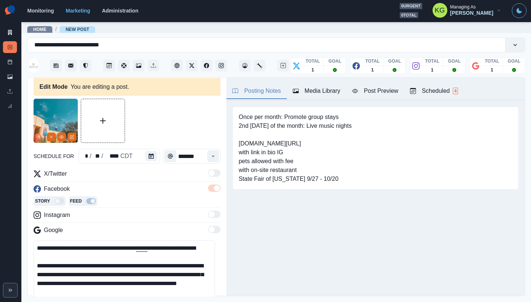
scroll to position [182, 0]
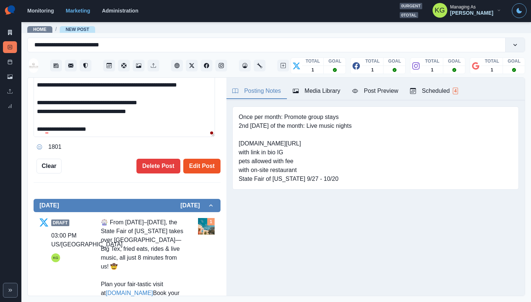
type textarea "**********"
click at [184, 163] on button "Edit Post" at bounding box center [201, 166] width 37 height 15
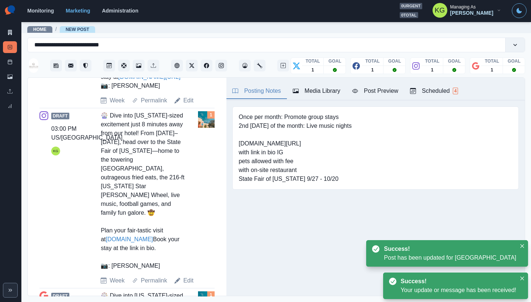
scroll to position [653, 0]
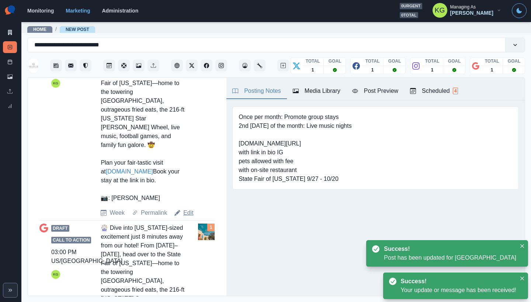
click at [186, 217] on link "Edit" at bounding box center [188, 213] width 10 height 9
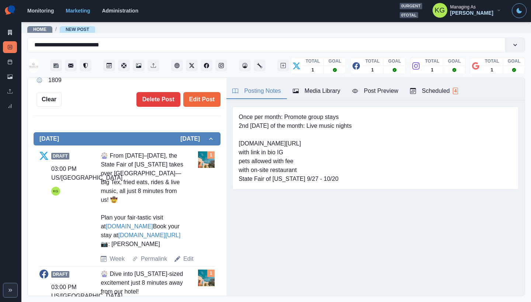
scroll to position [101, 0]
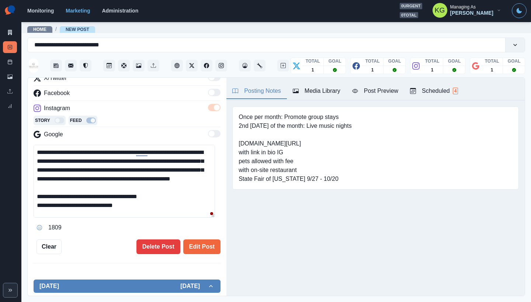
click at [67, 160] on textarea "**********" at bounding box center [124, 181] width 181 height 73
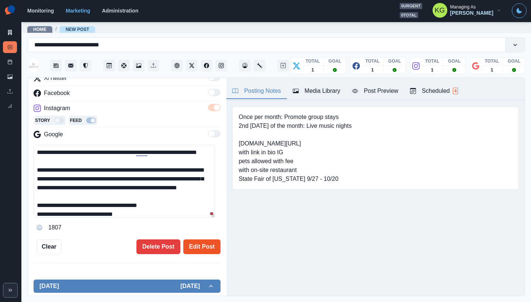
type textarea "**********"
click at [199, 245] on button "Edit Post" at bounding box center [201, 247] width 37 height 15
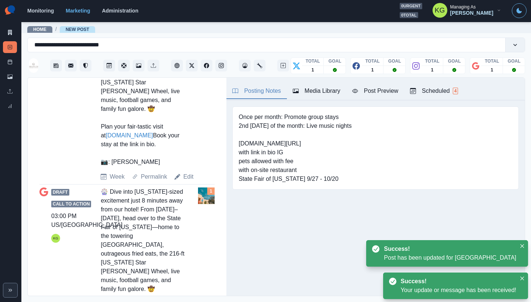
scroll to position [767, 0]
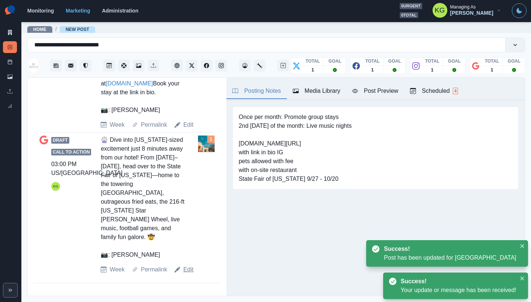
click at [188, 271] on link "Edit" at bounding box center [188, 269] width 10 height 9
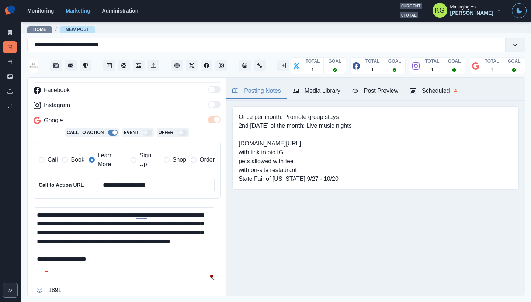
scroll to position [106, 0]
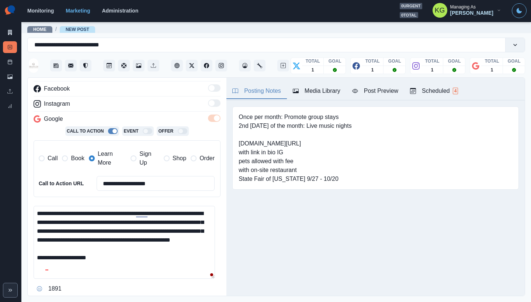
click at [64, 219] on textarea "**********" at bounding box center [124, 242] width 181 height 73
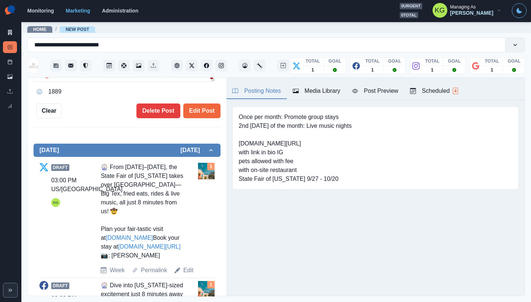
scroll to position [287, 0]
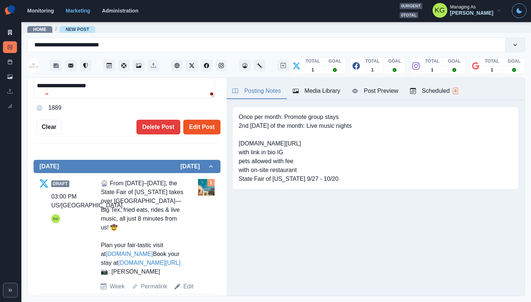
type textarea "**********"
click at [208, 125] on button "Edit Post" at bounding box center [201, 127] width 37 height 15
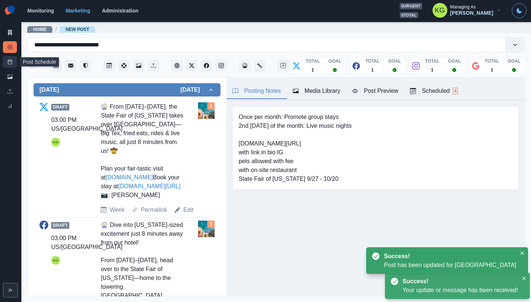
click at [10, 62] on line at bounding box center [10, 62] width 4 height 0
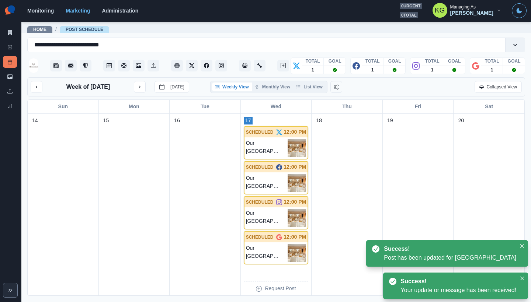
click at [308, 90] on button "List View" at bounding box center [309, 87] width 32 height 9
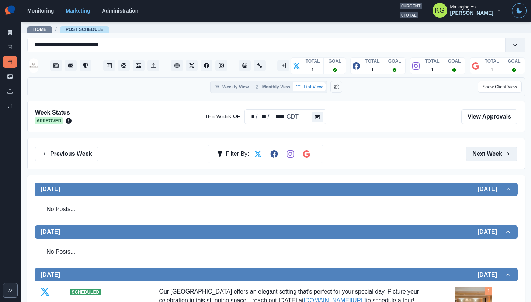
click at [488, 154] on button "Next Week" at bounding box center [491, 154] width 51 height 15
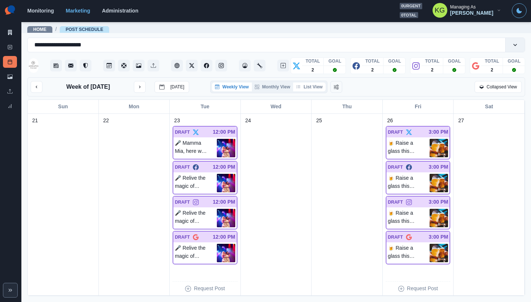
click at [309, 91] on button "List View" at bounding box center [309, 87] width 32 height 9
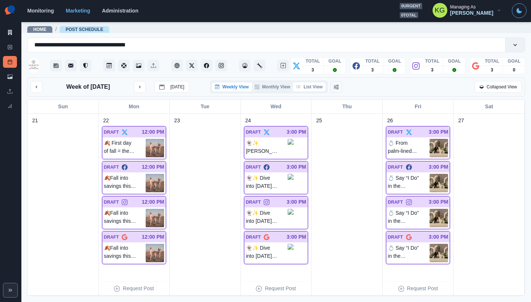
click at [308, 90] on button "List View" at bounding box center [309, 87] width 32 height 9
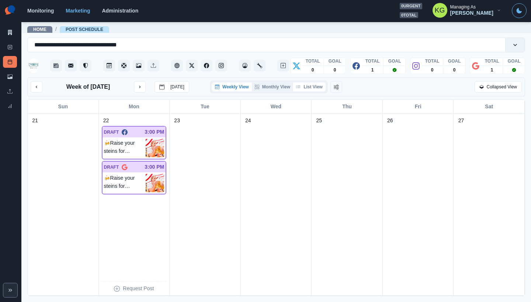
click at [308, 91] on button "List View" at bounding box center [309, 87] width 32 height 9
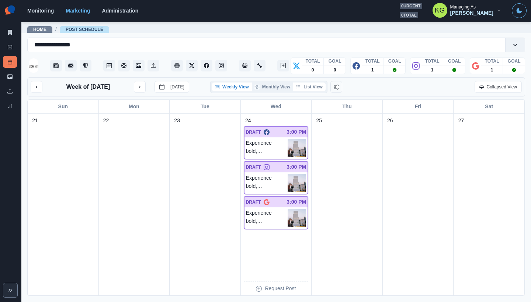
click at [313, 91] on button "List View" at bounding box center [309, 87] width 32 height 9
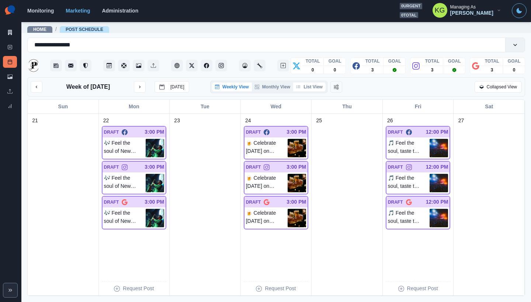
click at [308, 89] on button "List View" at bounding box center [309, 87] width 32 height 9
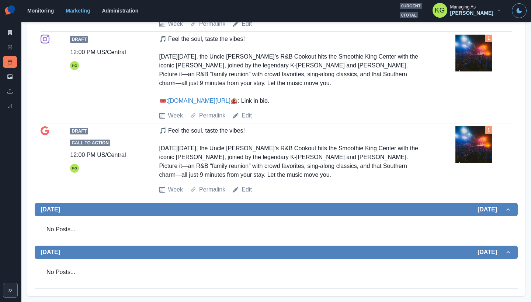
scroll to position [906, 0]
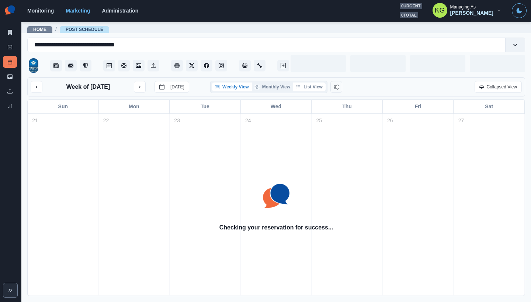
click at [308, 88] on button "List View" at bounding box center [309, 87] width 32 height 9
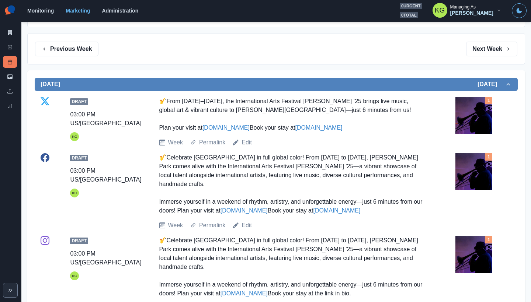
scroll to position [140, 0]
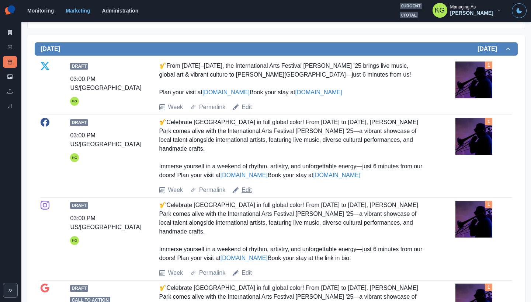
click at [247, 195] on link "Edit" at bounding box center [246, 190] width 10 height 9
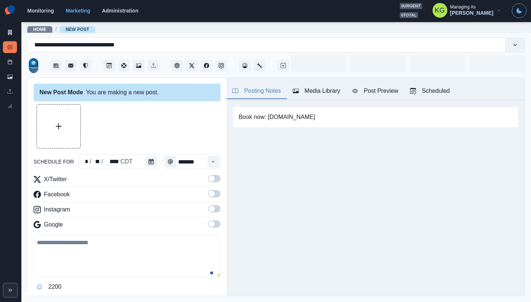
type input "*******"
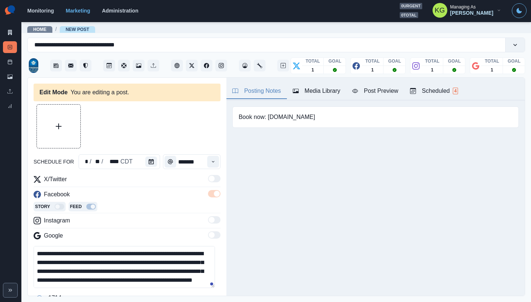
scroll to position [15, 0]
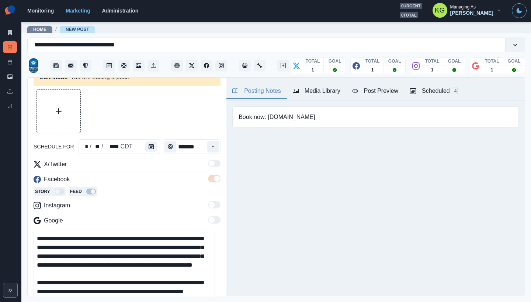
click at [199, 302] on main "**********" at bounding box center [275, 161] width 509 height 281
drag, startPoint x: 158, startPoint y: 236, endPoint x: 164, endPoint y: 256, distance: 20.6
click at [158, 237] on textarea "**********" at bounding box center [124, 268] width 181 height 75
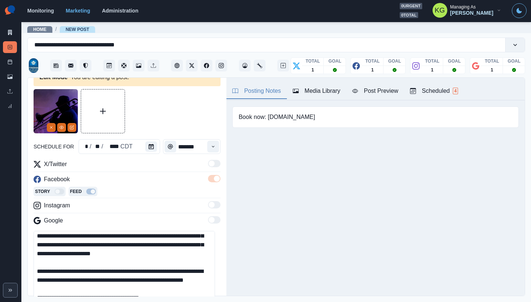
scroll to position [77, 0]
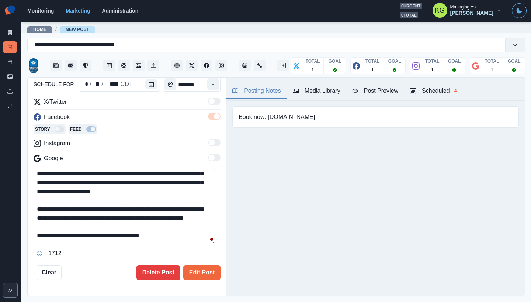
click at [44, 235] on textarea "**********" at bounding box center [124, 206] width 181 height 75
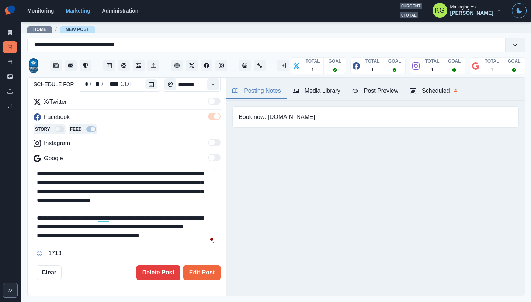
scroll to position [38, 0]
type textarea "**********"
click at [198, 269] on button "Edit Post" at bounding box center [201, 272] width 37 height 15
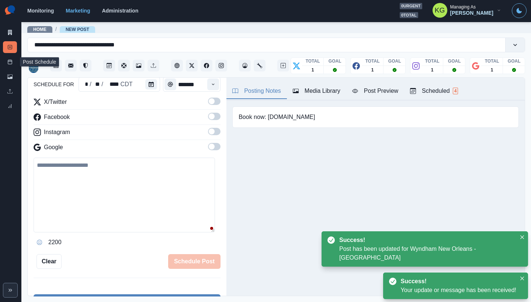
drag, startPoint x: 10, startPoint y: 66, endPoint x: 26, endPoint y: 67, distance: 15.5
click at [10, 66] on link "Post Schedule" at bounding box center [10, 62] width 14 height 12
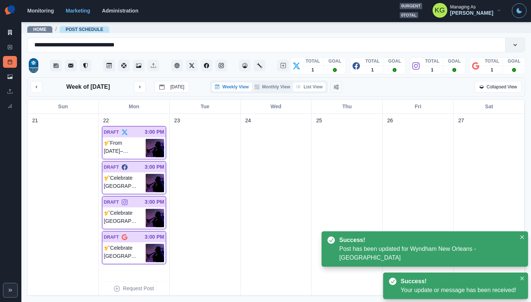
click at [317, 91] on button "List View" at bounding box center [309, 87] width 32 height 9
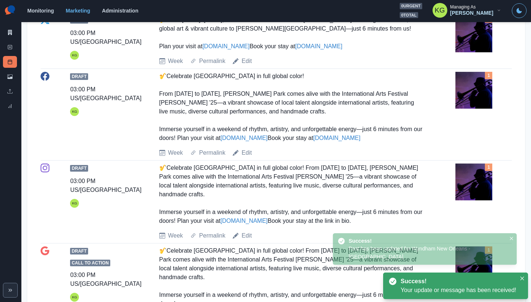
scroll to position [255, 0]
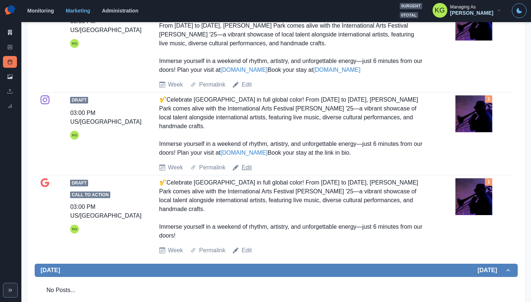
click at [241, 172] on link "Edit" at bounding box center [246, 167] width 10 height 9
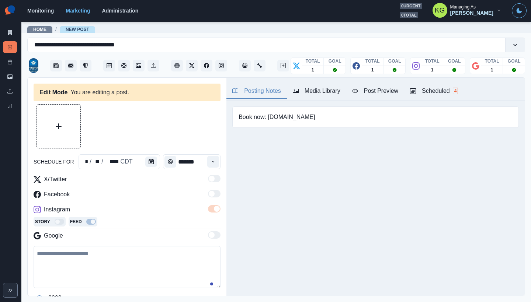
type input "*******"
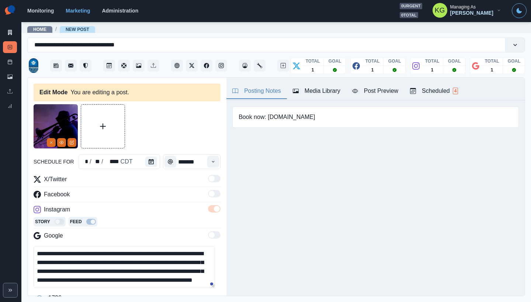
scroll to position [14, 0]
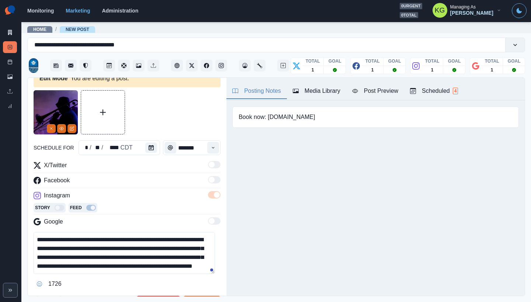
click at [159, 242] on textarea "**********" at bounding box center [124, 253] width 181 height 42
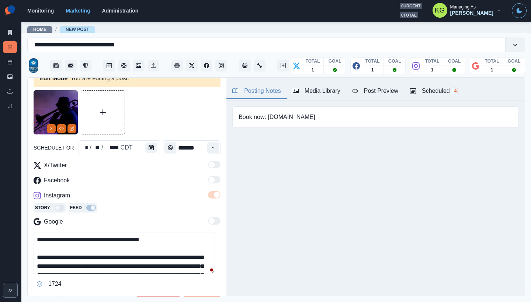
scroll to position [1, 0]
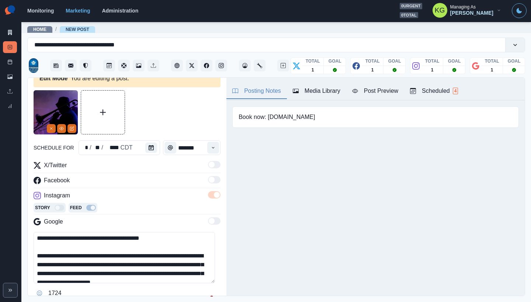
click at [208, 302] on main "**********" at bounding box center [275, 161] width 509 height 281
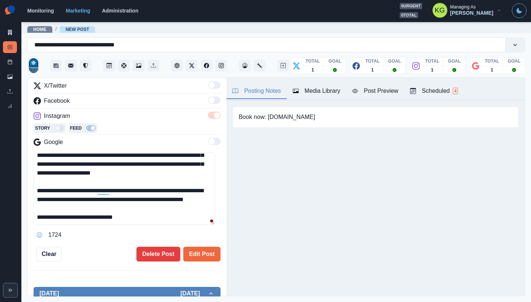
click at [33, 210] on div "**********" at bounding box center [127, 187] width 199 height 219
click at [37, 223] on textarea "**********" at bounding box center [124, 189] width 181 height 73
click at [39, 216] on textarea "**********" at bounding box center [124, 189] width 181 height 73
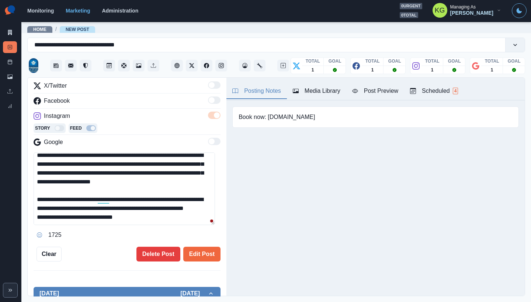
scroll to position [40, 0]
type textarea "**********"
click at [203, 250] on button "Edit Post" at bounding box center [201, 254] width 37 height 15
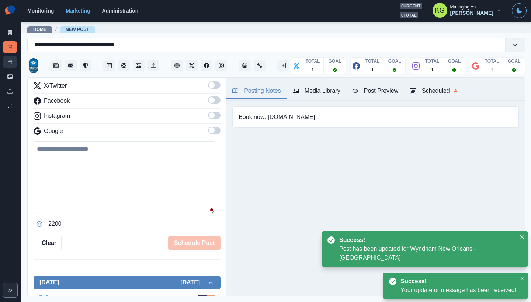
click at [9, 65] on link "Post Schedule" at bounding box center [10, 62] width 14 height 12
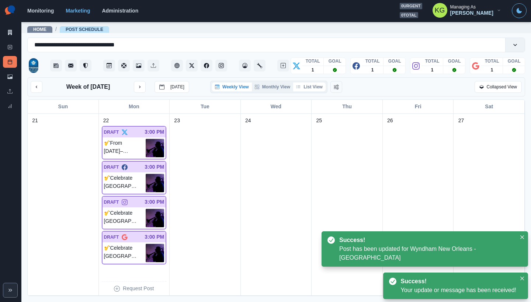
click at [311, 91] on button "List View" at bounding box center [309, 87] width 32 height 9
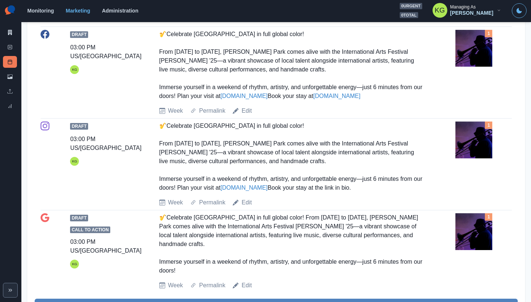
scroll to position [303, 0]
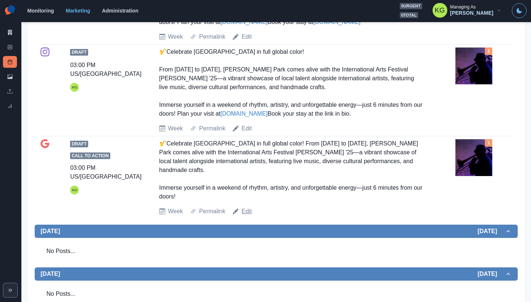
click at [247, 216] on link "Edit" at bounding box center [246, 211] width 10 height 9
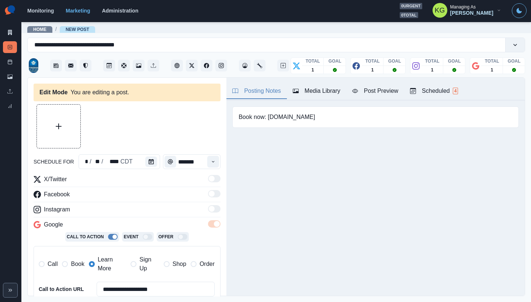
type input "*******"
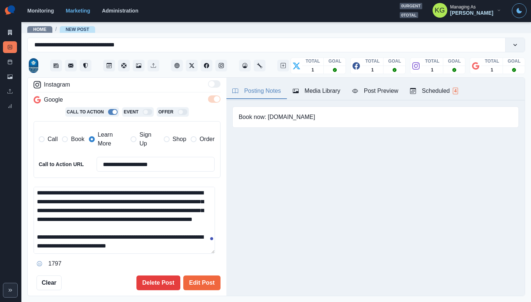
scroll to position [1, 0]
click at [198, 254] on textarea "**********" at bounding box center [124, 220] width 181 height 67
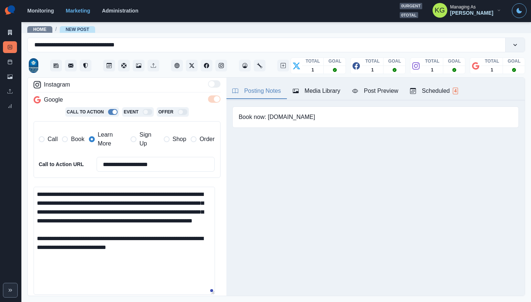
click at [157, 195] on textarea "**********" at bounding box center [124, 241] width 181 height 108
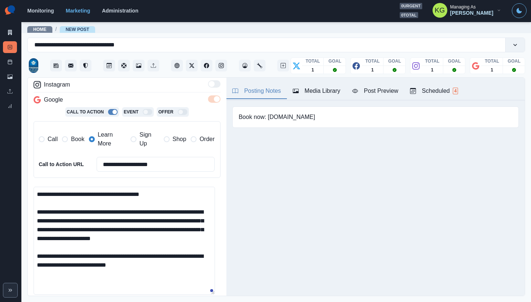
scroll to position [282, 0]
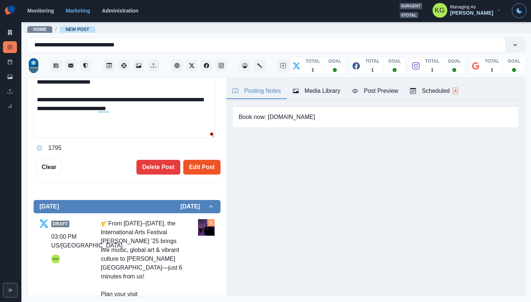
type textarea "**********"
click at [206, 167] on button "Edit Post" at bounding box center [201, 167] width 37 height 15
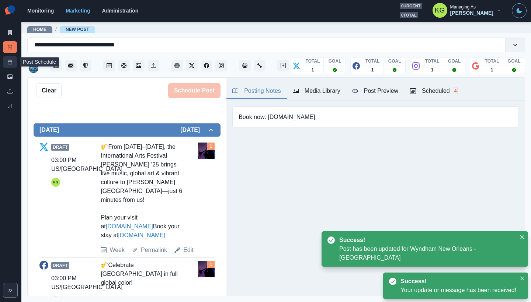
click at [12, 62] on icon at bounding box center [9, 61] width 5 height 5
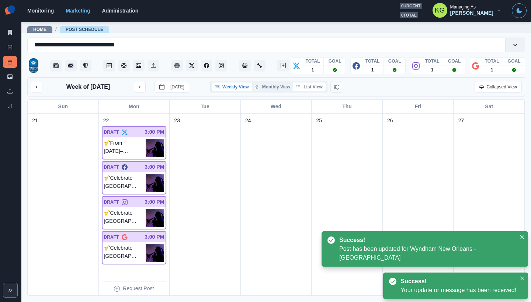
click at [319, 90] on button "List View" at bounding box center [309, 87] width 32 height 9
